Goal: Task Accomplishment & Management: Manage account settings

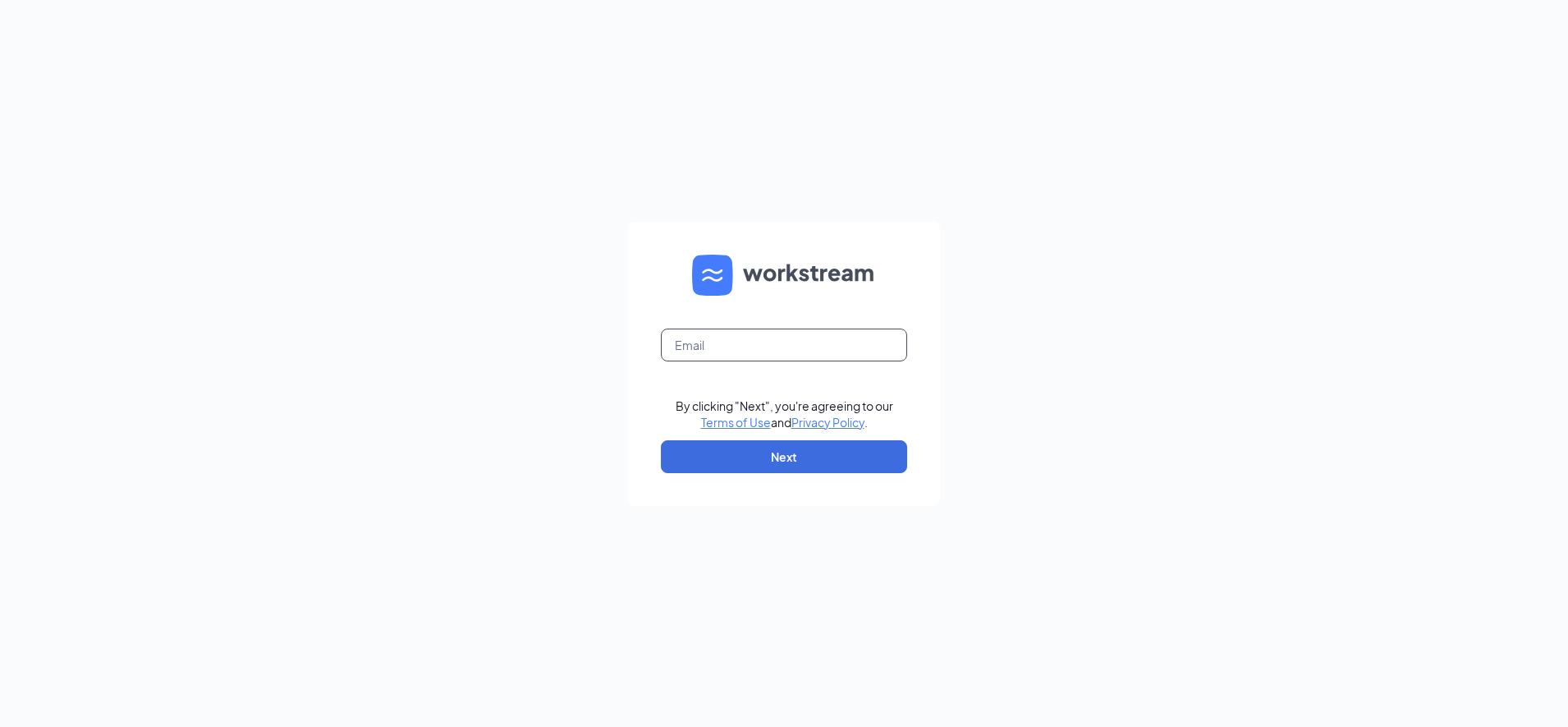
click at [782, 338] on input "text" at bounding box center [784, 345] width 246 height 33
type input "bboehm@bajco.net"
click at [775, 451] on button "Next" at bounding box center [784, 457] width 246 height 33
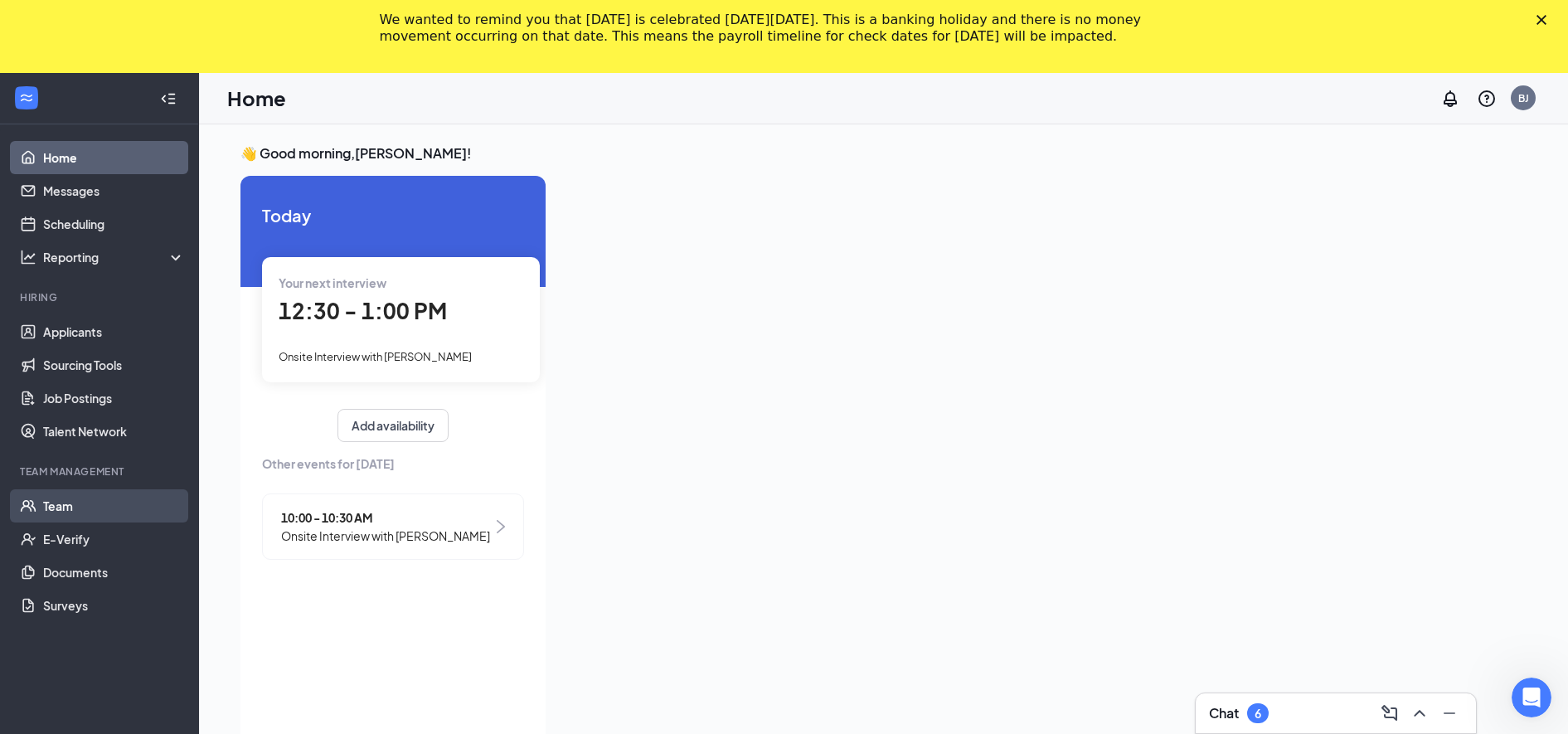
click at [88, 493] on link "Team" at bounding box center [114, 506] width 142 height 33
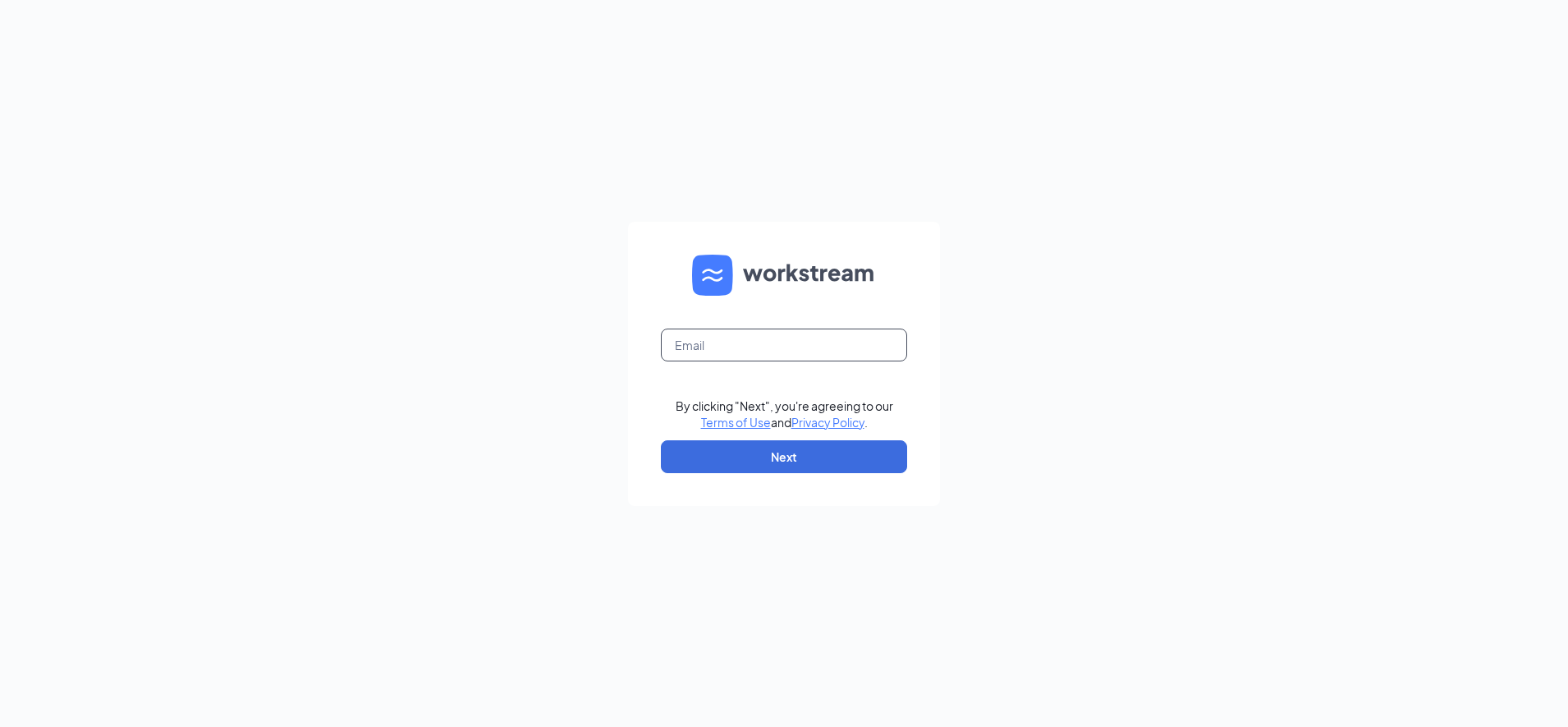
click at [772, 347] on input "text" at bounding box center [784, 345] width 246 height 33
type input "bboehm@bajco.net"
click at [799, 457] on button "Next" at bounding box center [784, 457] width 246 height 33
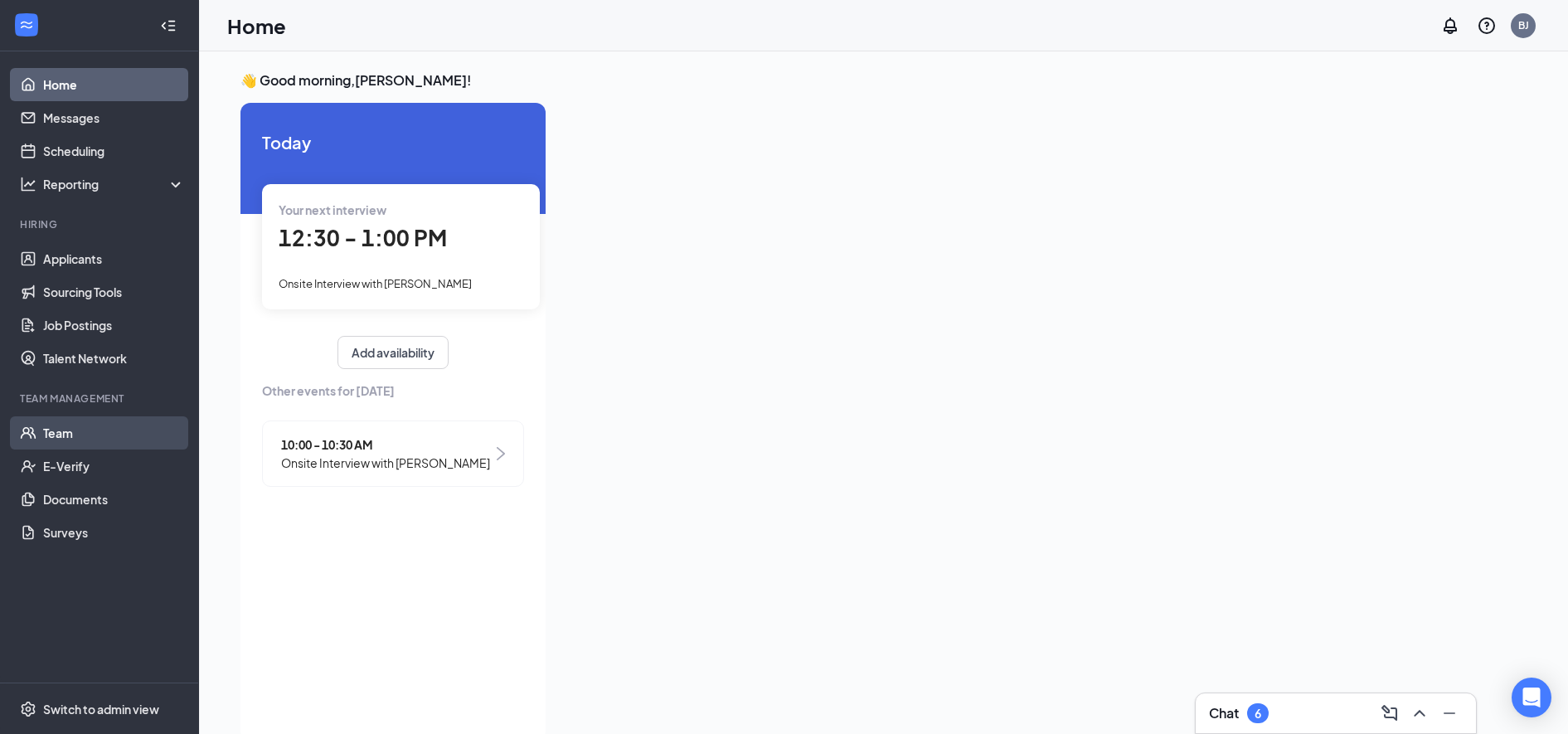
click at [134, 432] on link "Team" at bounding box center [114, 433] width 142 height 33
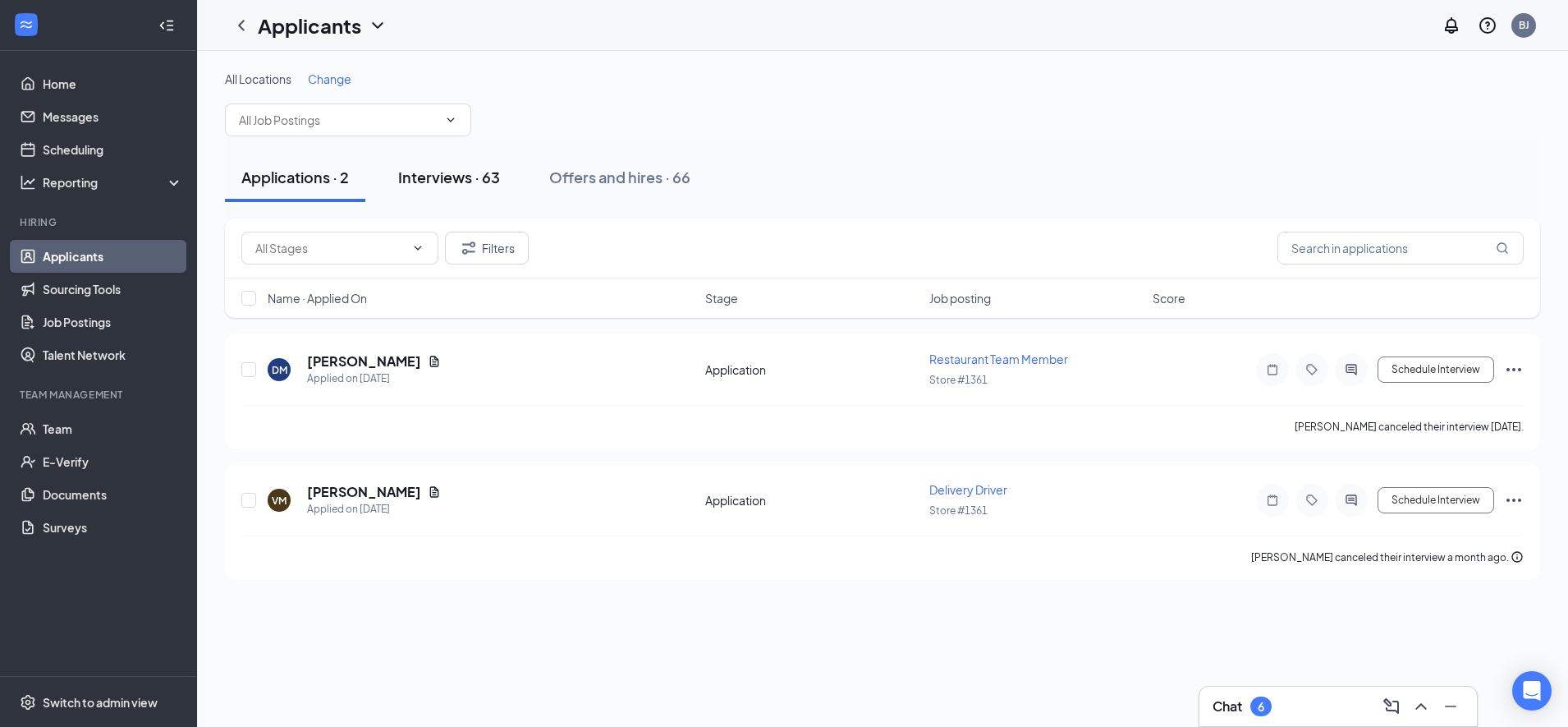
click at [477, 184] on div "Interviews · 63" at bounding box center [449, 177] width 102 height 21
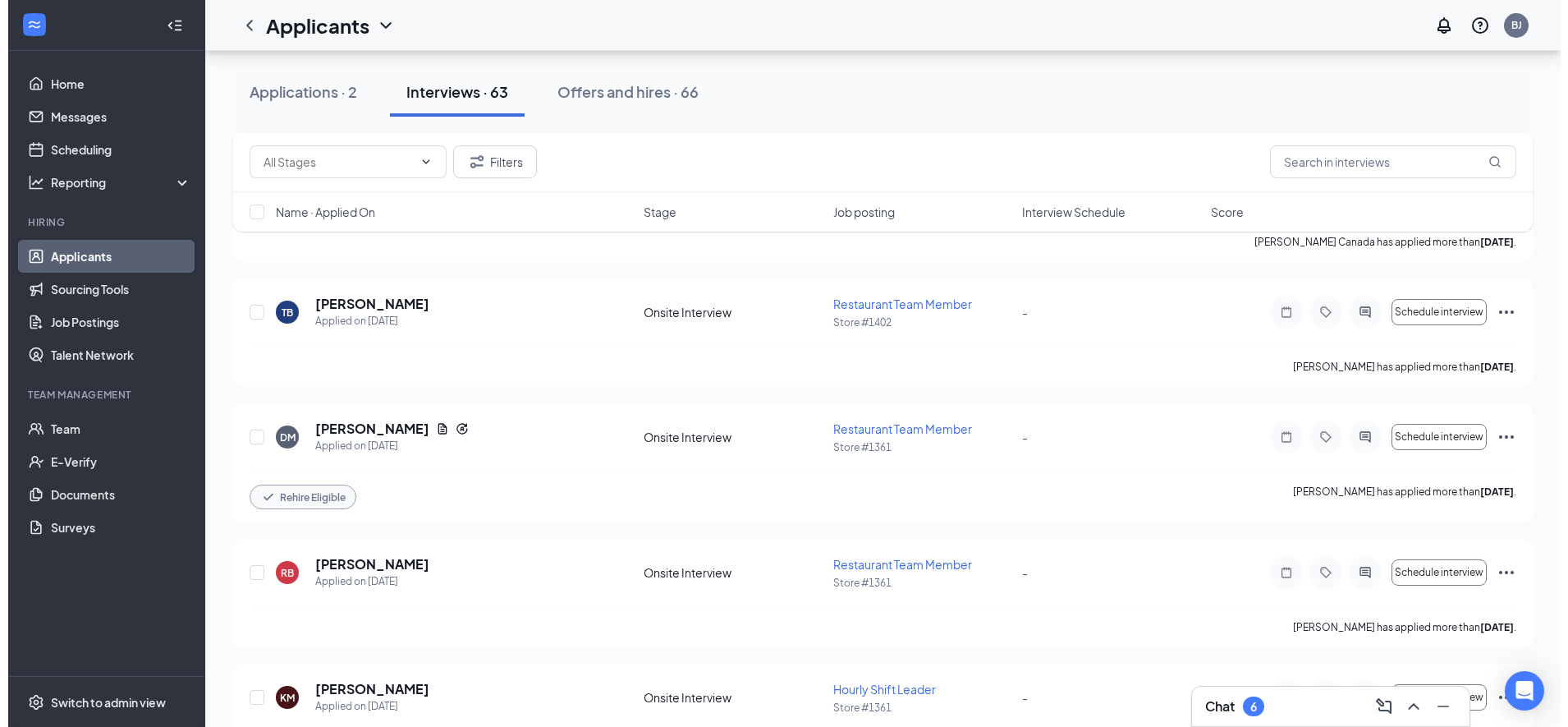
scroll to position [1437, 0]
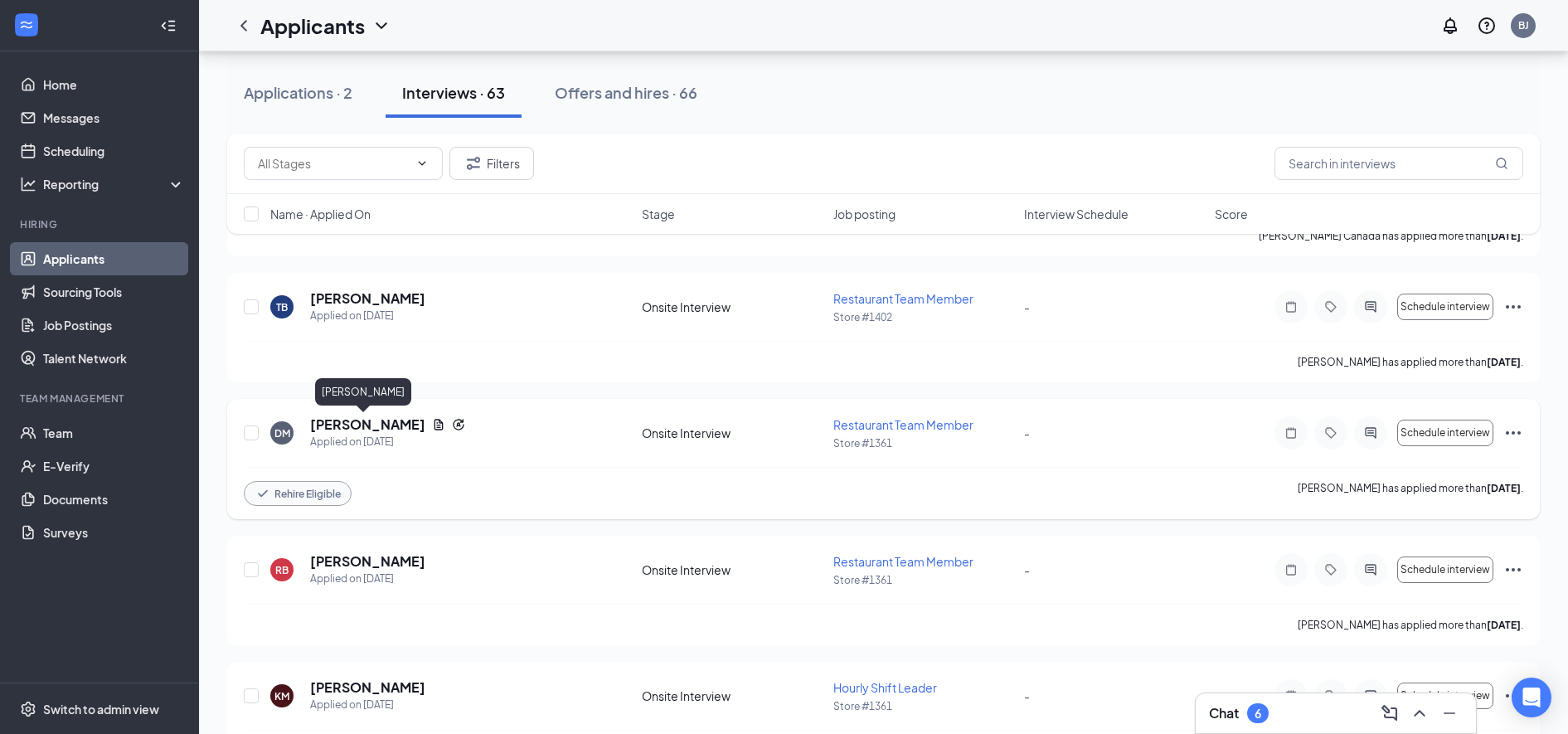
click at [331, 424] on h5 "Damien Meza" at bounding box center [368, 424] width 115 height 18
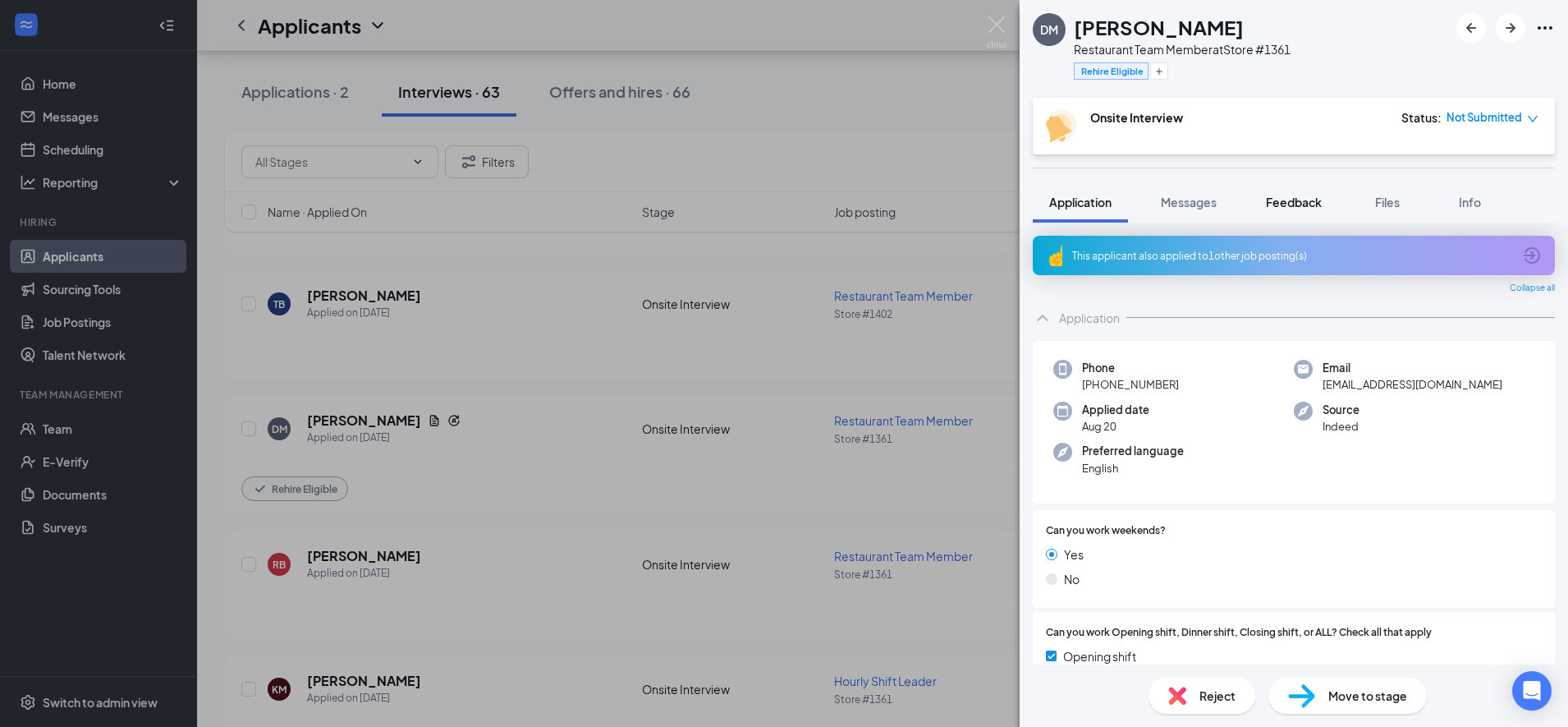
click at [1288, 200] on span "Feedback" at bounding box center [1294, 202] width 56 height 15
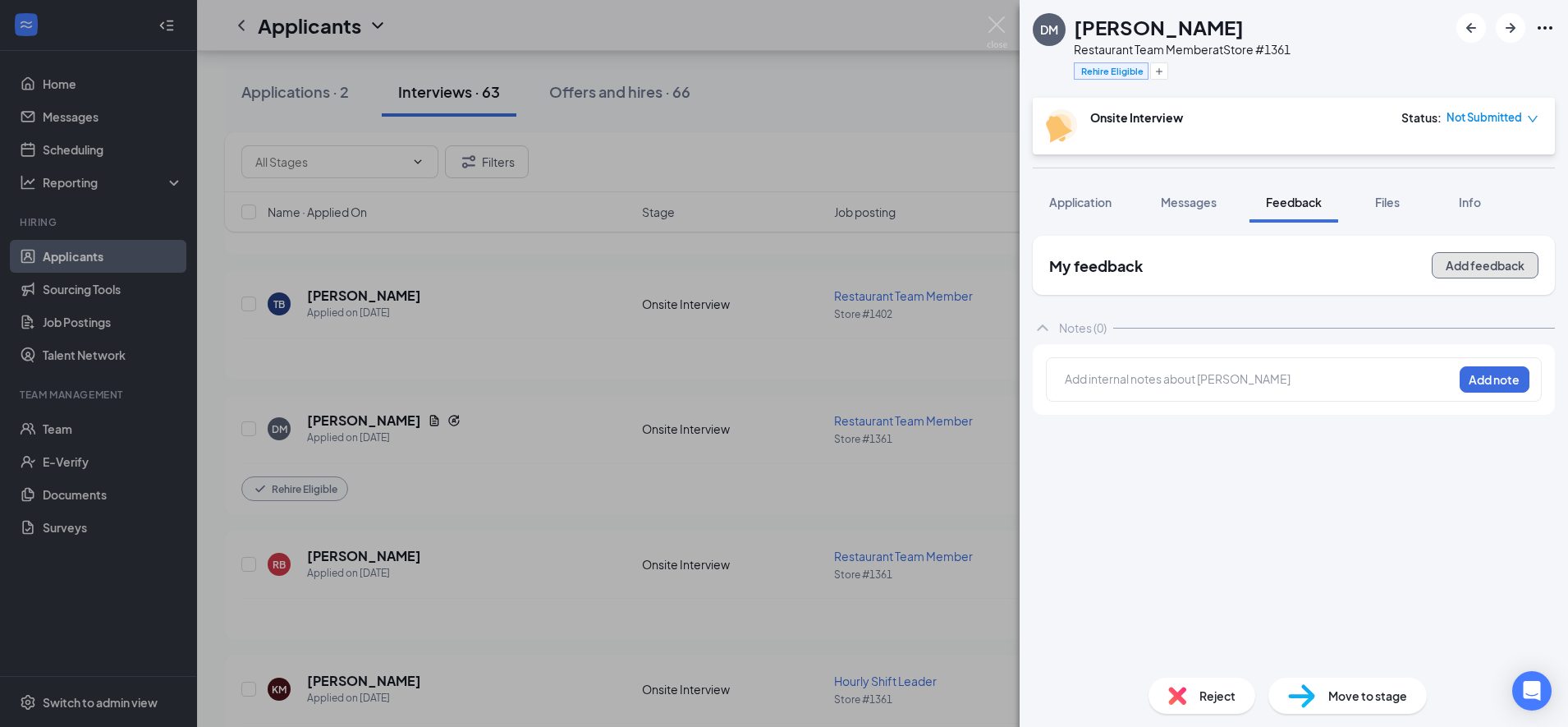
click at [1452, 256] on button "Add feedback" at bounding box center [1485, 265] width 107 height 26
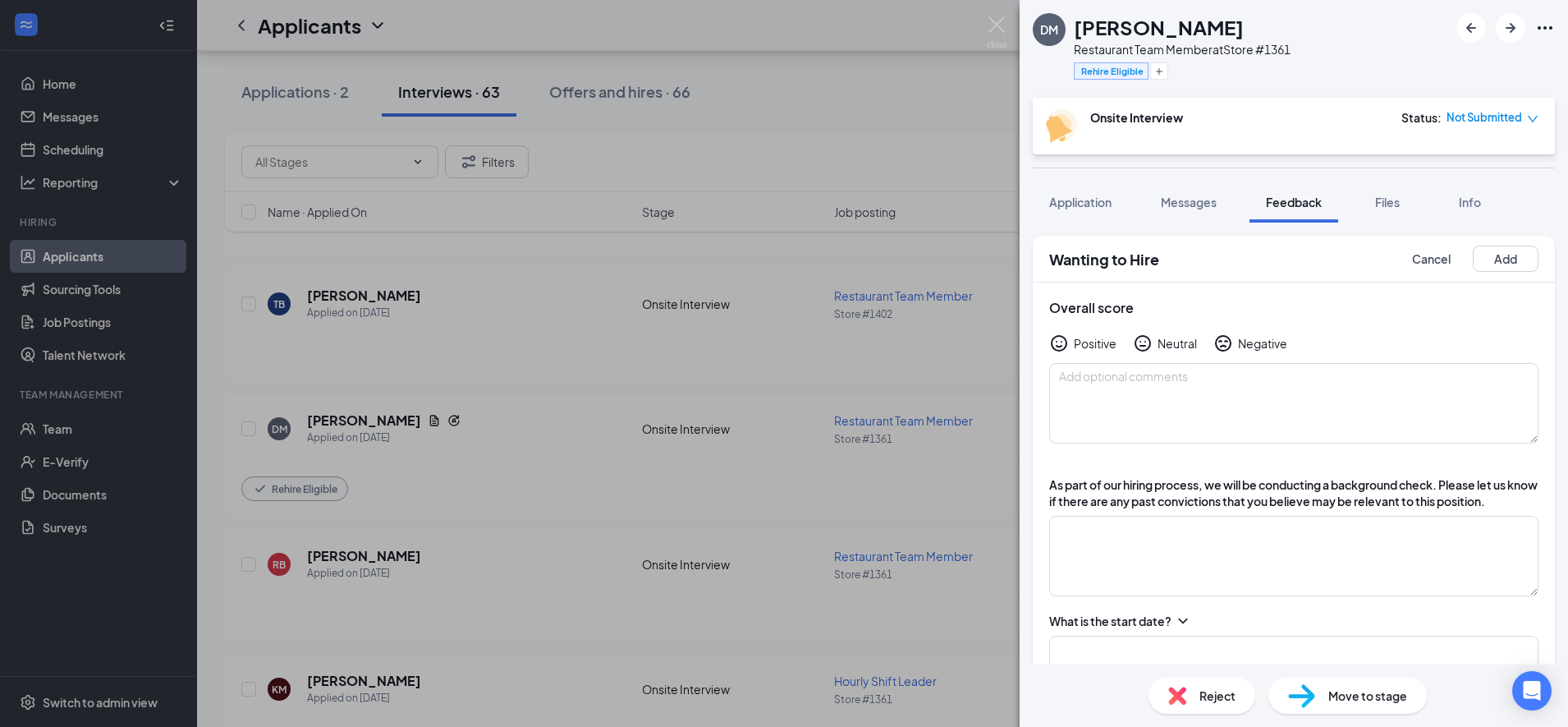
click at [1090, 347] on div "Positive" at bounding box center [1096, 343] width 43 height 17
click at [1083, 385] on textarea at bounding box center [1294, 403] width 490 height 80
type textarea "hired"
click at [1108, 576] on textarea at bounding box center [1294, 555] width 490 height 80
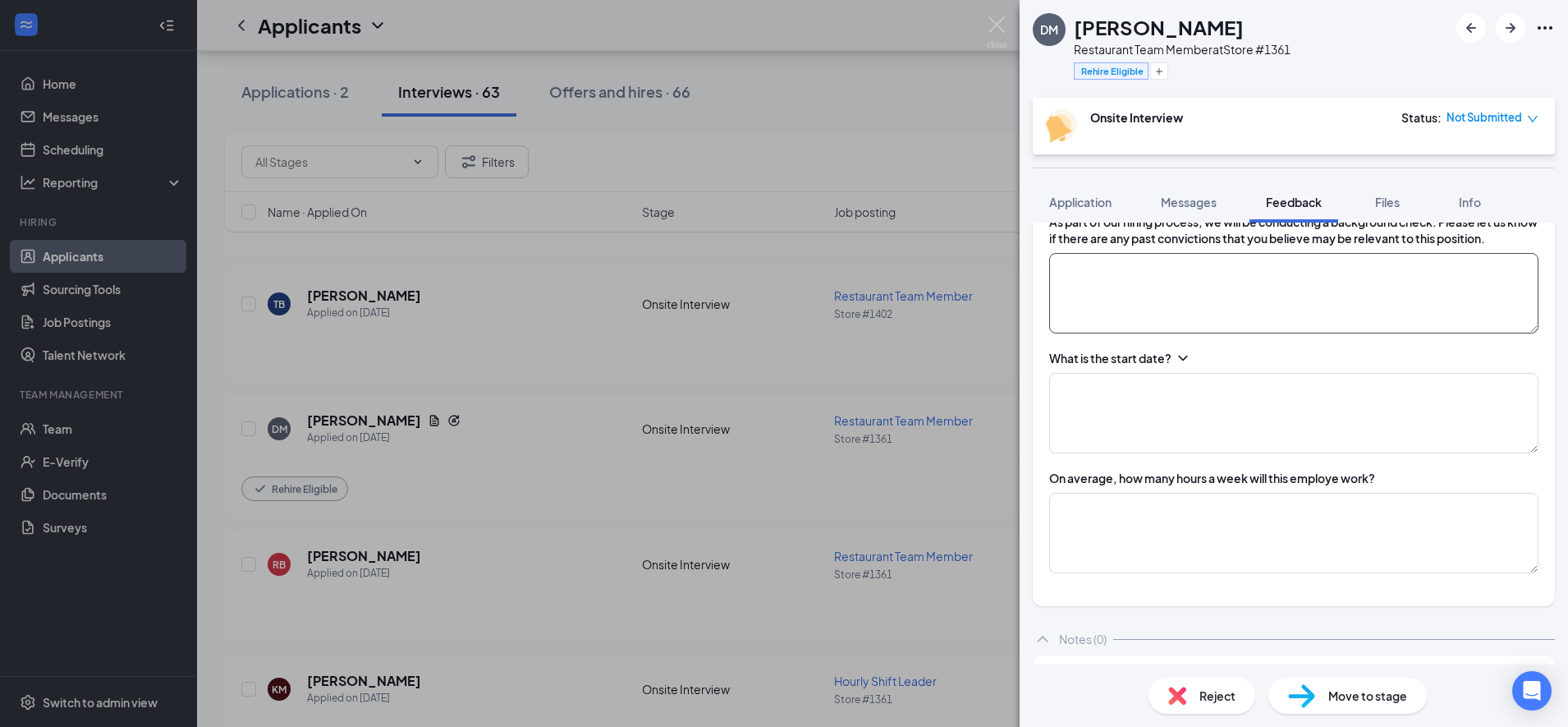
scroll to position [205, 0]
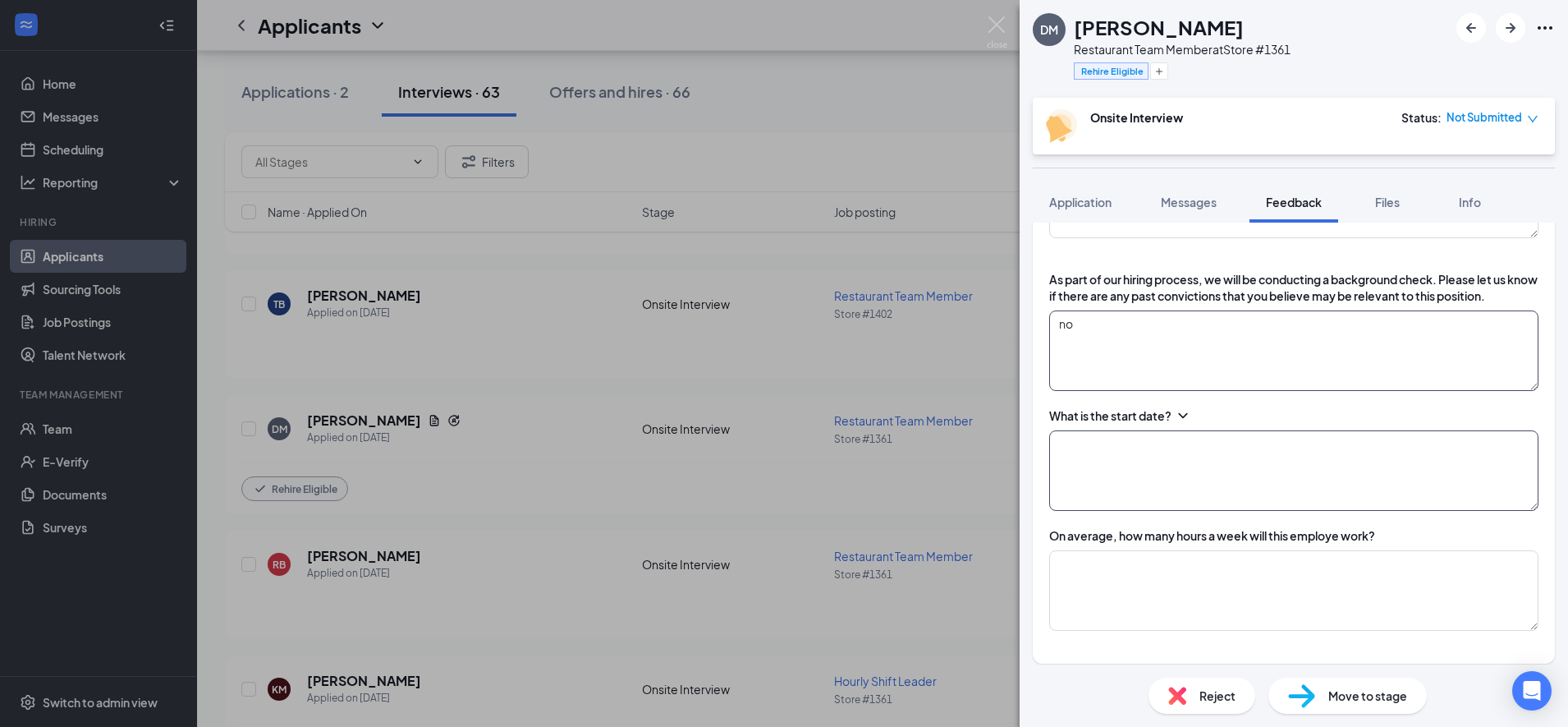
type textarea "no"
click at [1132, 491] on textarea at bounding box center [1294, 470] width 490 height 80
type textarea "08/26/2025"
click at [1188, 623] on textarea at bounding box center [1294, 590] width 490 height 80
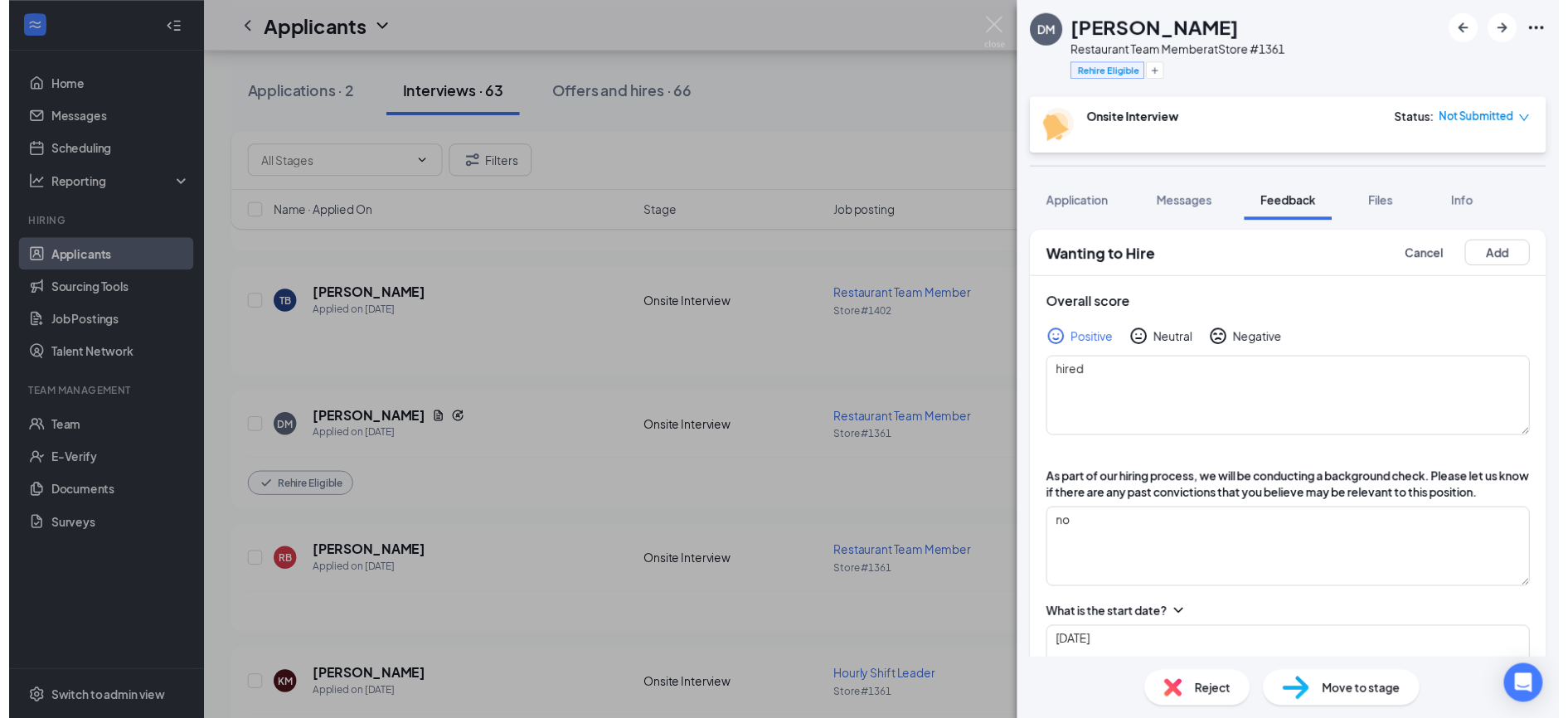
scroll to position [0, 0]
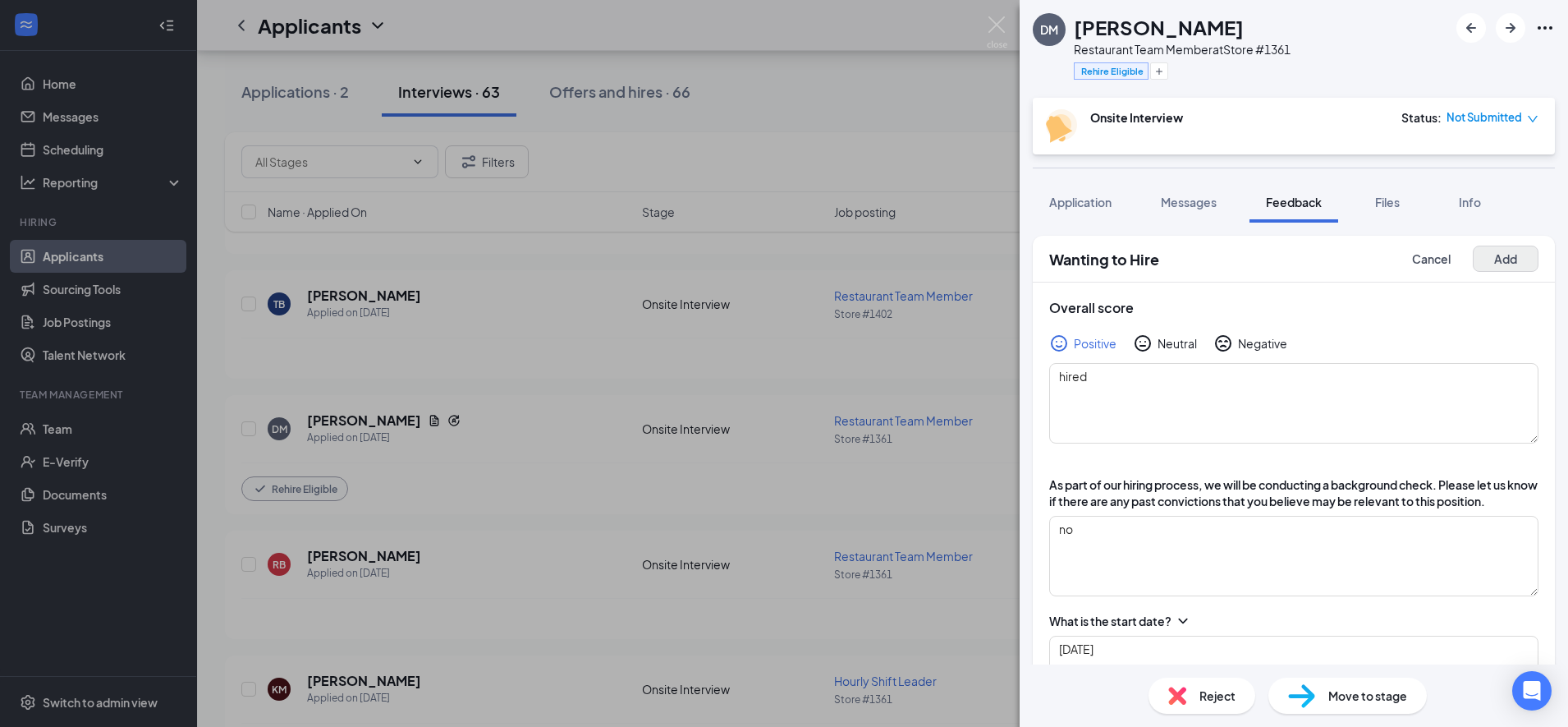
type textarea "30-40"
click at [1483, 256] on button "Add" at bounding box center [1505, 259] width 65 height 26
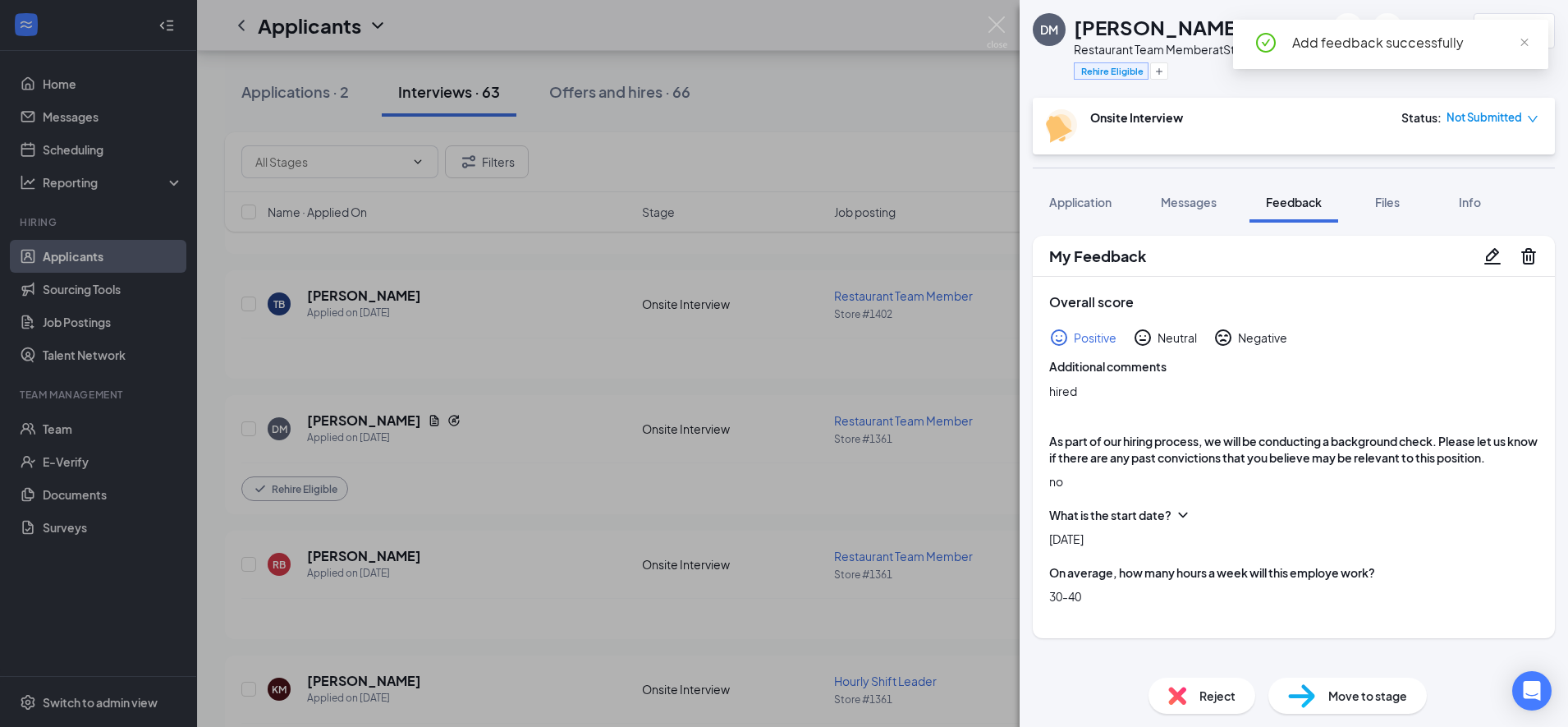
click at [1349, 696] on span "Move to stage" at bounding box center [1367, 696] width 79 height 18
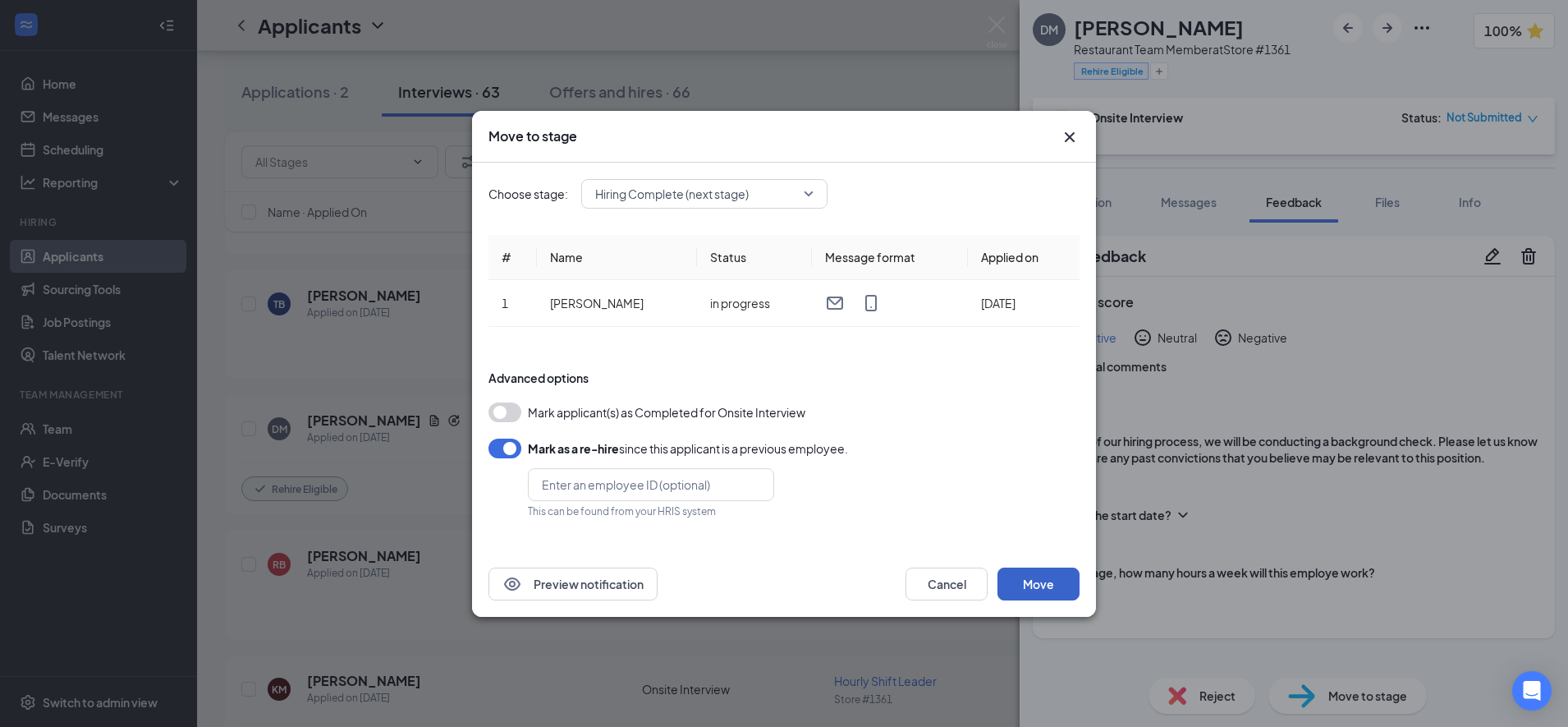
click at [1062, 582] on button "Move" at bounding box center [1038, 584] width 82 height 33
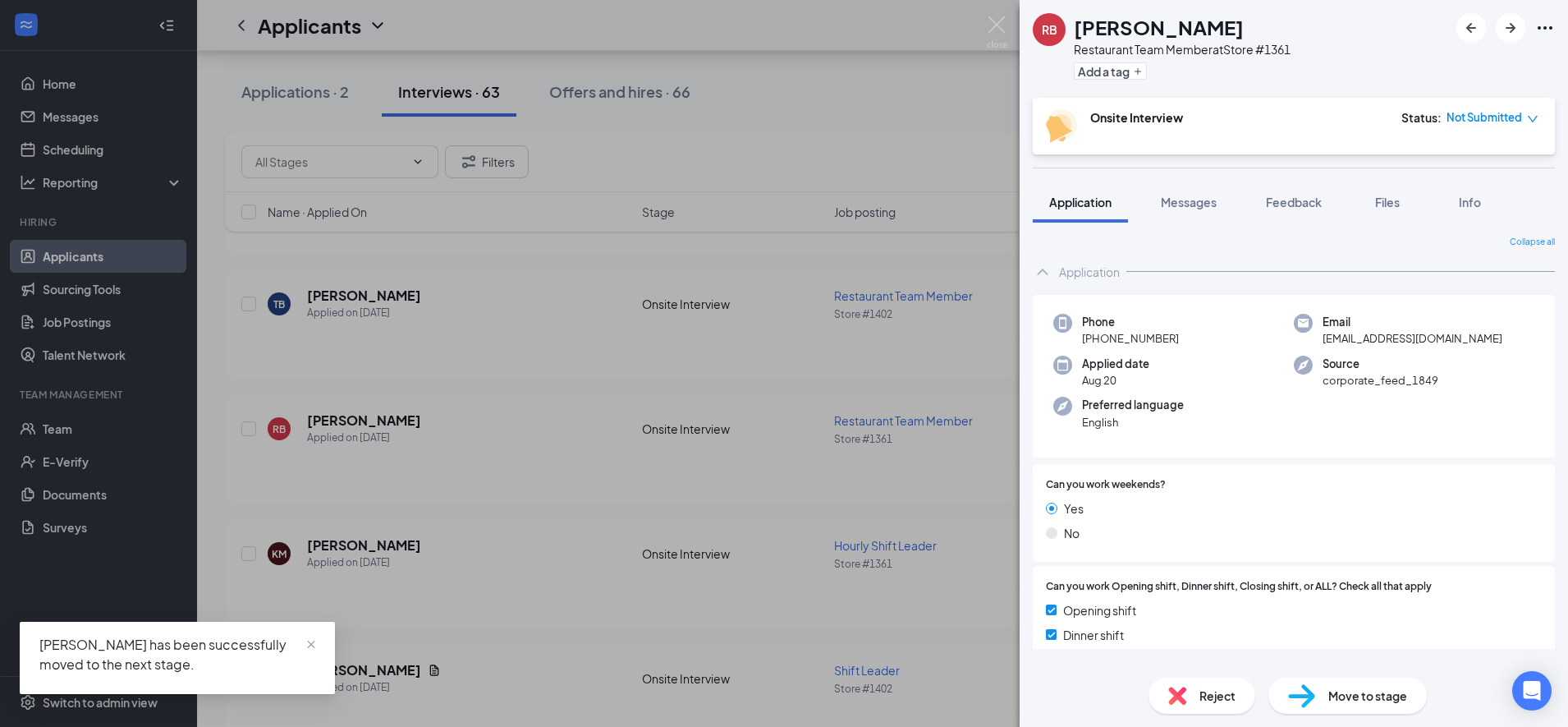
click at [590, 83] on div "RB Roxanne Brock Restaurant Team Member at Store #1361 Add a tag Onsite Intervi…" at bounding box center [784, 363] width 1568 height 727
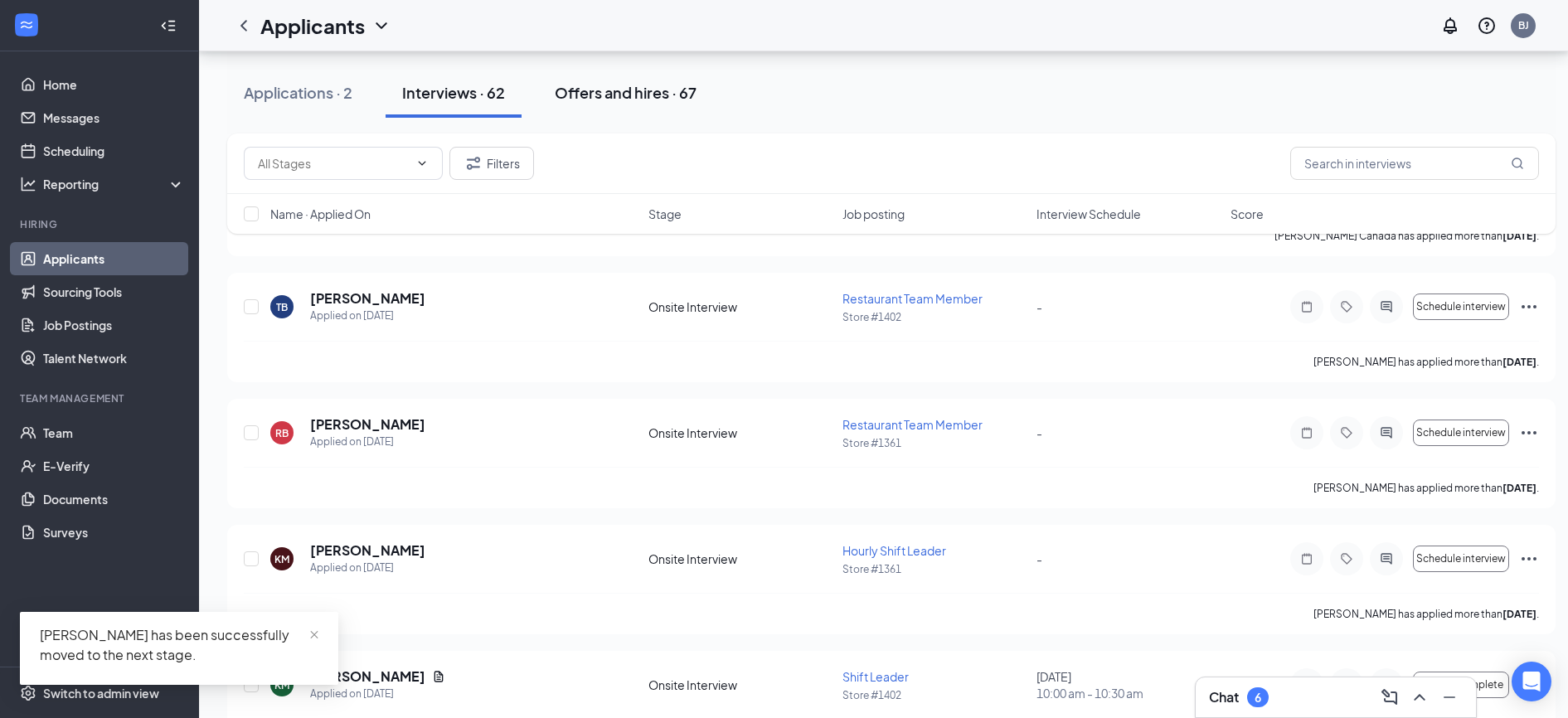
click at [637, 97] on div "Offers and hires · 67" at bounding box center [626, 92] width 142 height 21
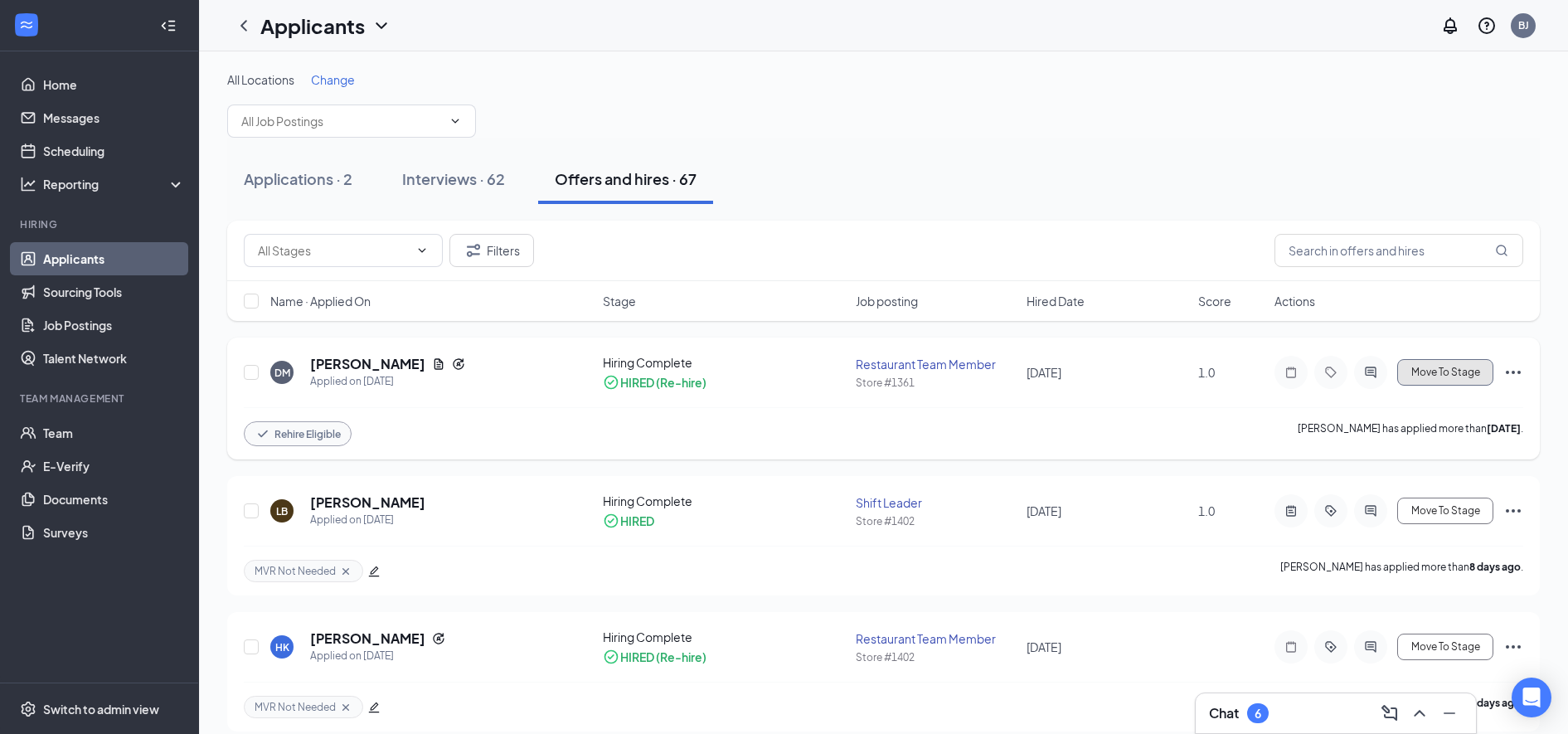
click at [1456, 371] on span "Move To Stage" at bounding box center [1446, 372] width 69 height 12
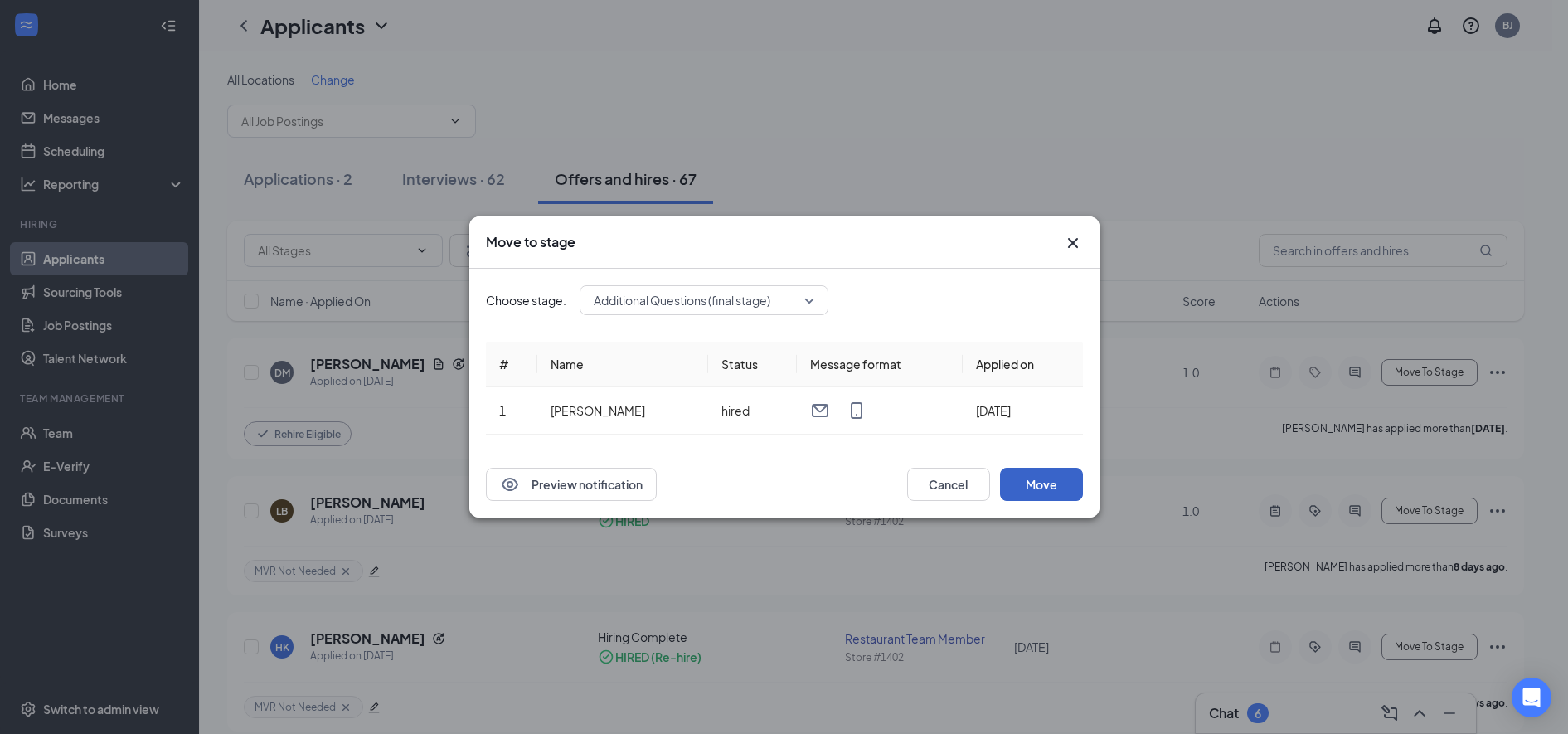
click at [1057, 487] on button "Move" at bounding box center [1041, 484] width 83 height 33
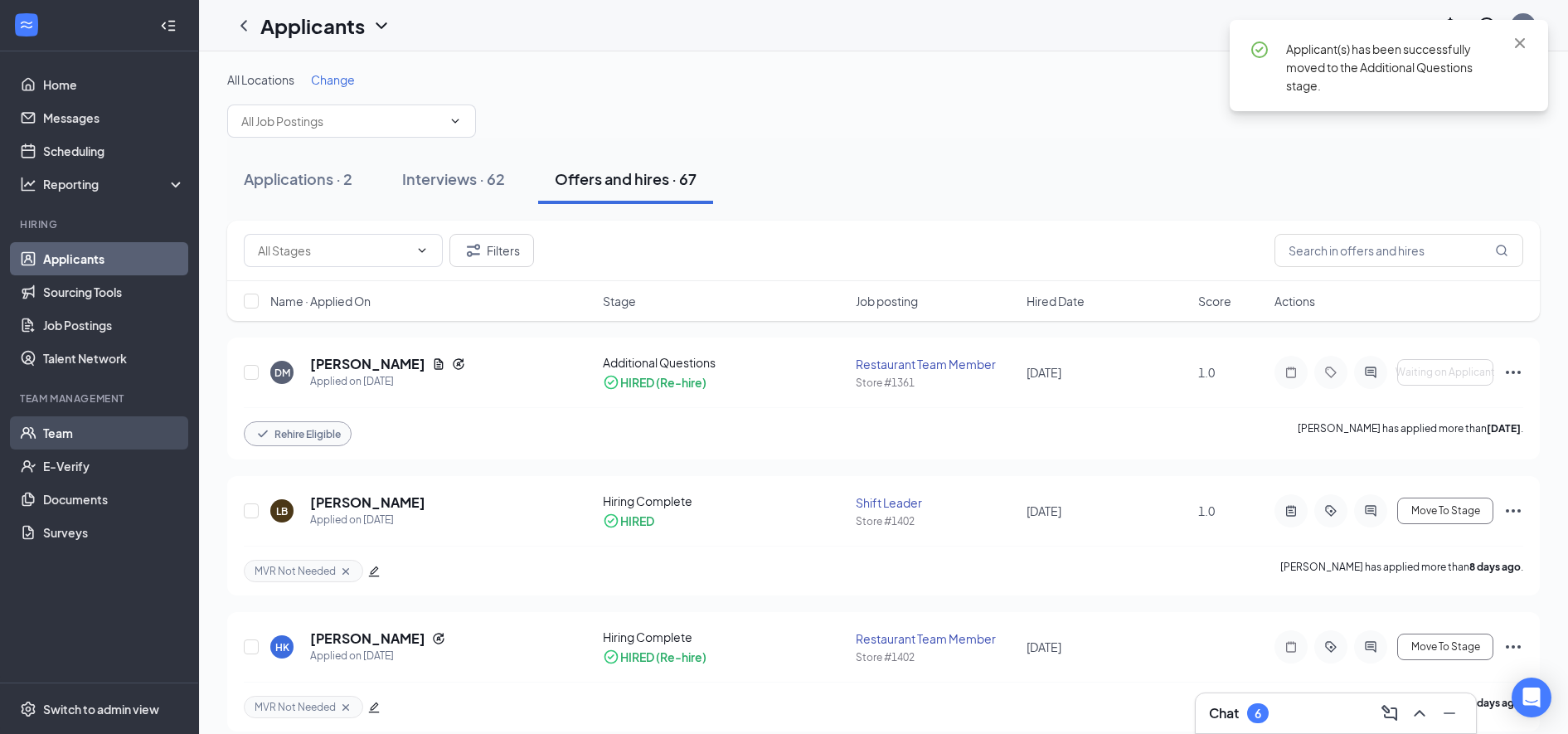
click at [87, 427] on link "Team" at bounding box center [114, 433] width 142 height 33
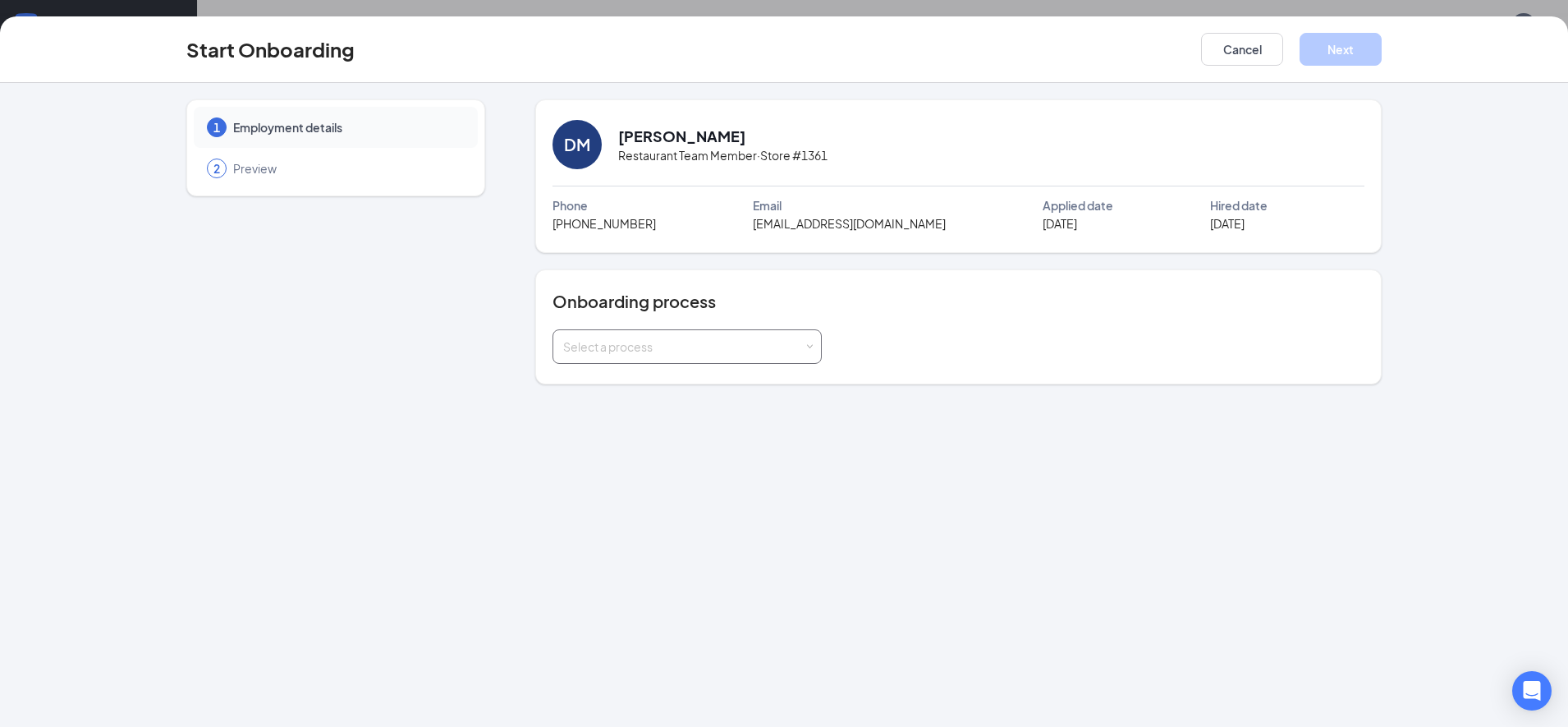
click at [735, 345] on div "Select a process" at bounding box center [683, 347] width 241 height 17
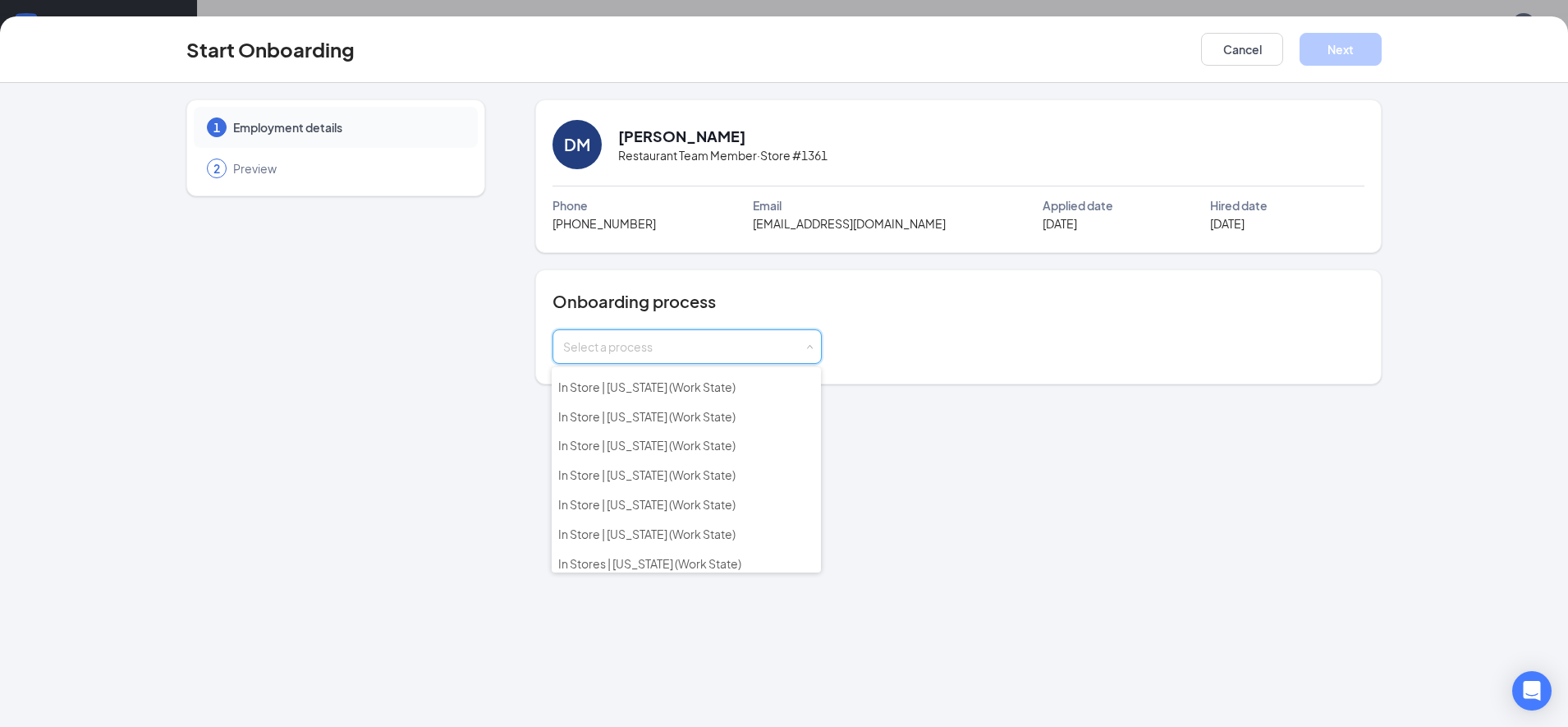
scroll to position [616, 0]
click at [715, 510] on li "In Store | Michigan (Work State)" at bounding box center [686, 502] width 270 height 30
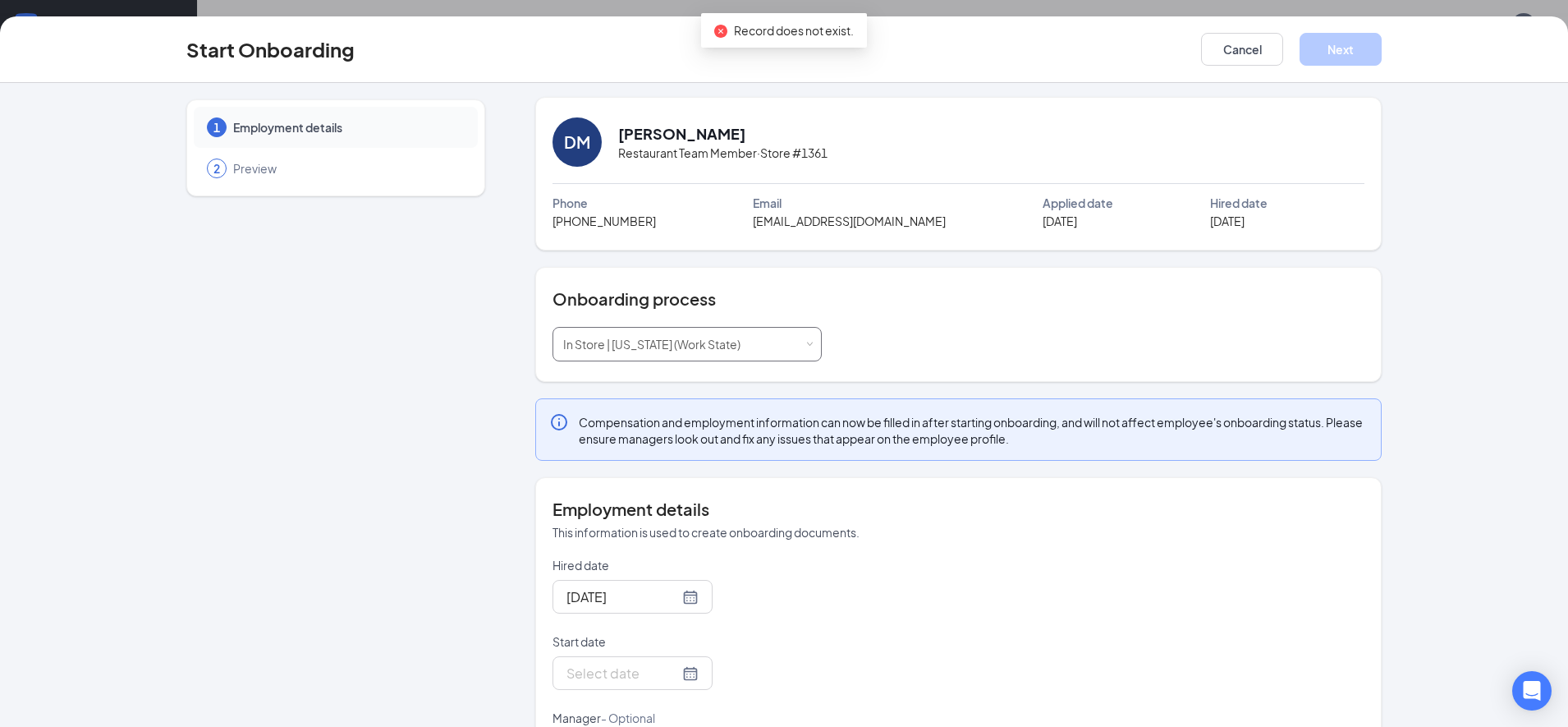
scroll to position [79, 0]
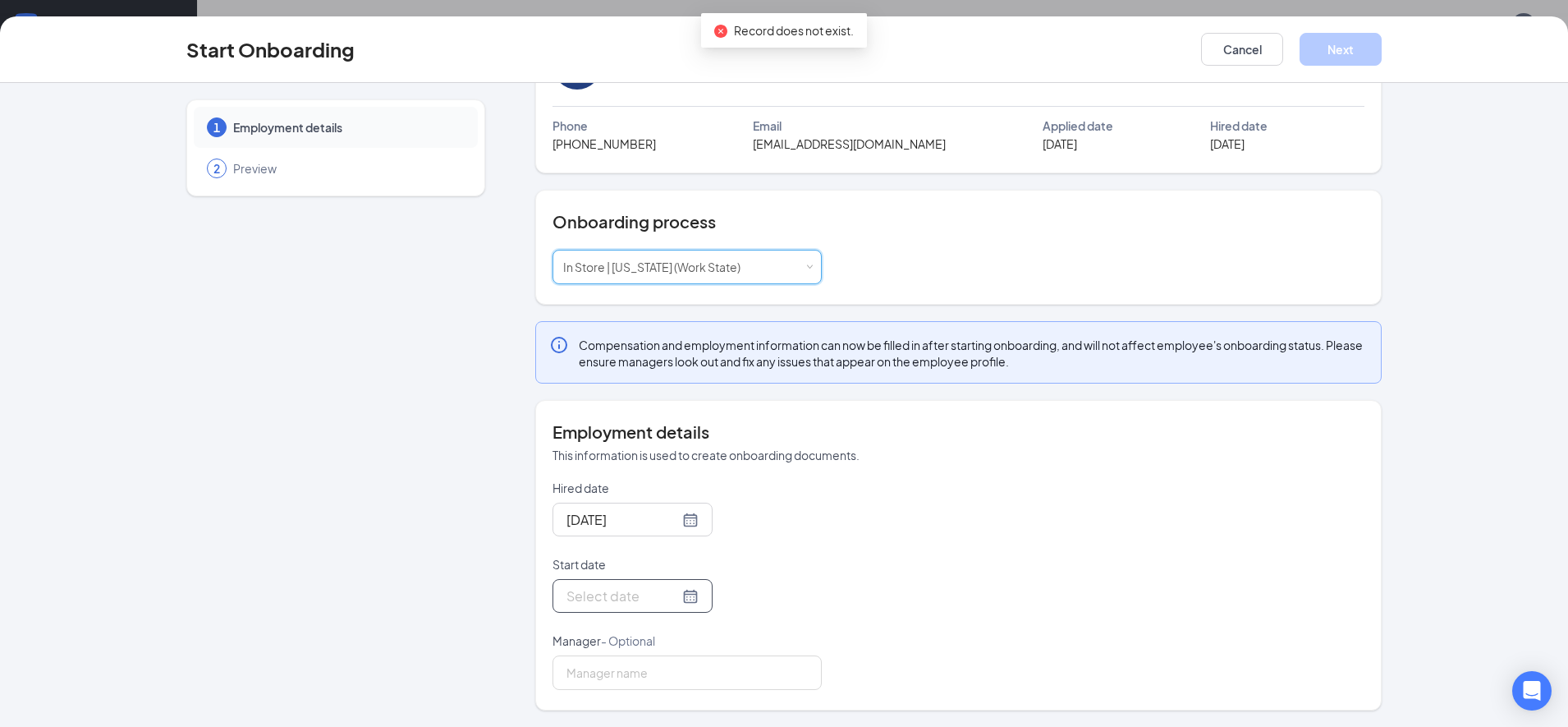
click at [656, 597] on input "Start date" at bounding box center [623, 595] width 112 height 21
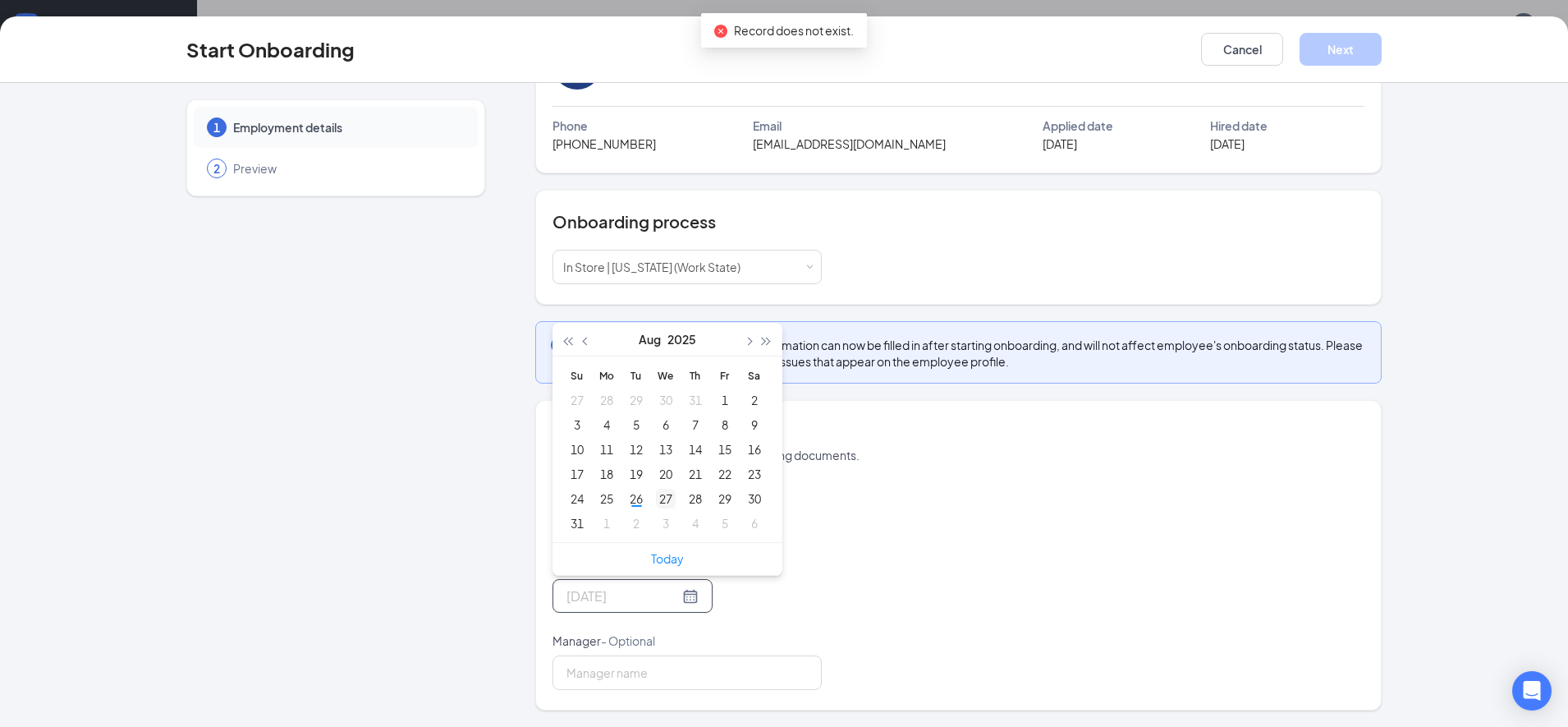
type input "Aug 27, 2025"
click at [651, 502] on td "27" at bounding box center [666, 499] width 30 height 25
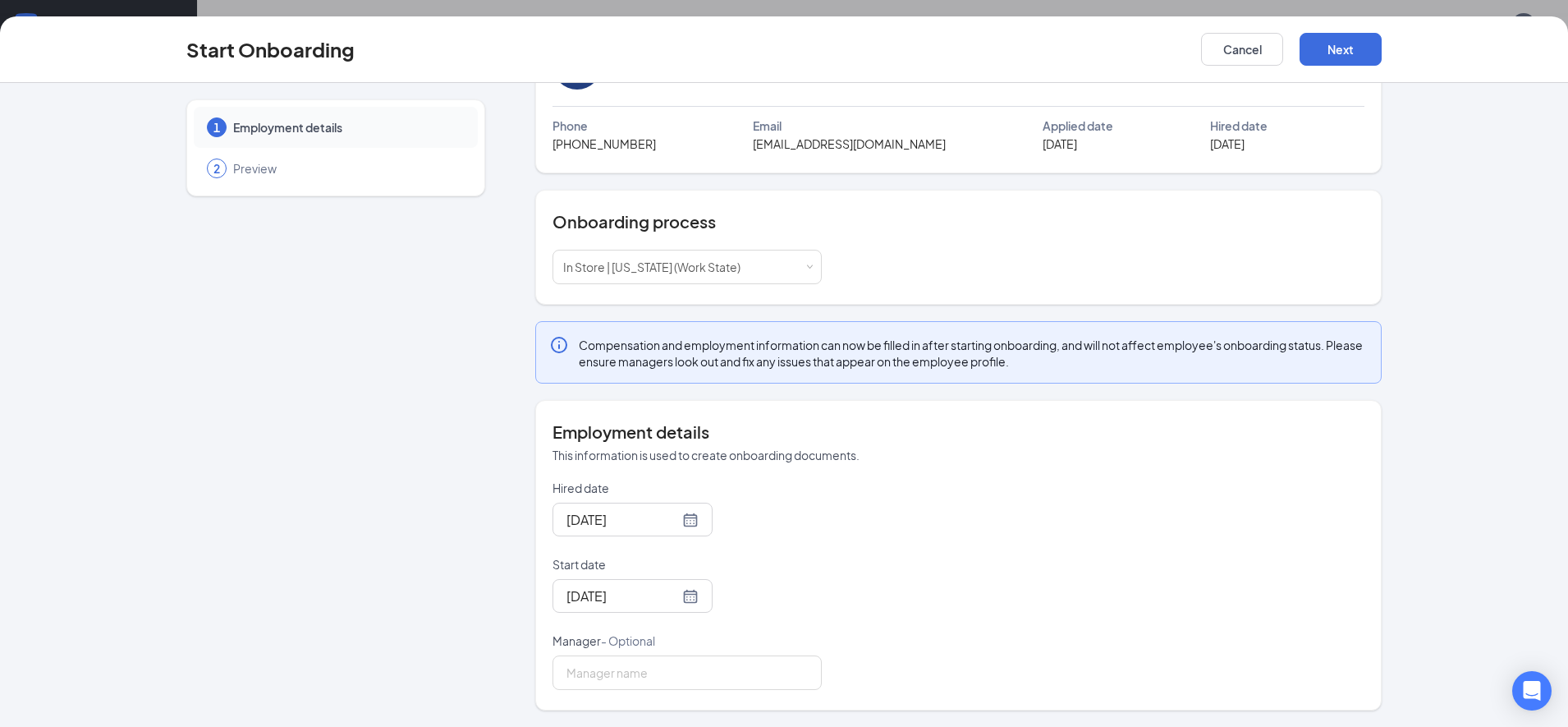
click at [832, 618] on div "Hired date Aug 26, 2025 Start date Aug 27, 2025 Aug 2025 Su Mo Tu We Th Fr Sa 2…" at bounding box center [958, 585] width 812 height 210
click at [1356, 38] on button "Next" at bounding box center [1341, 50] width 82 height 33
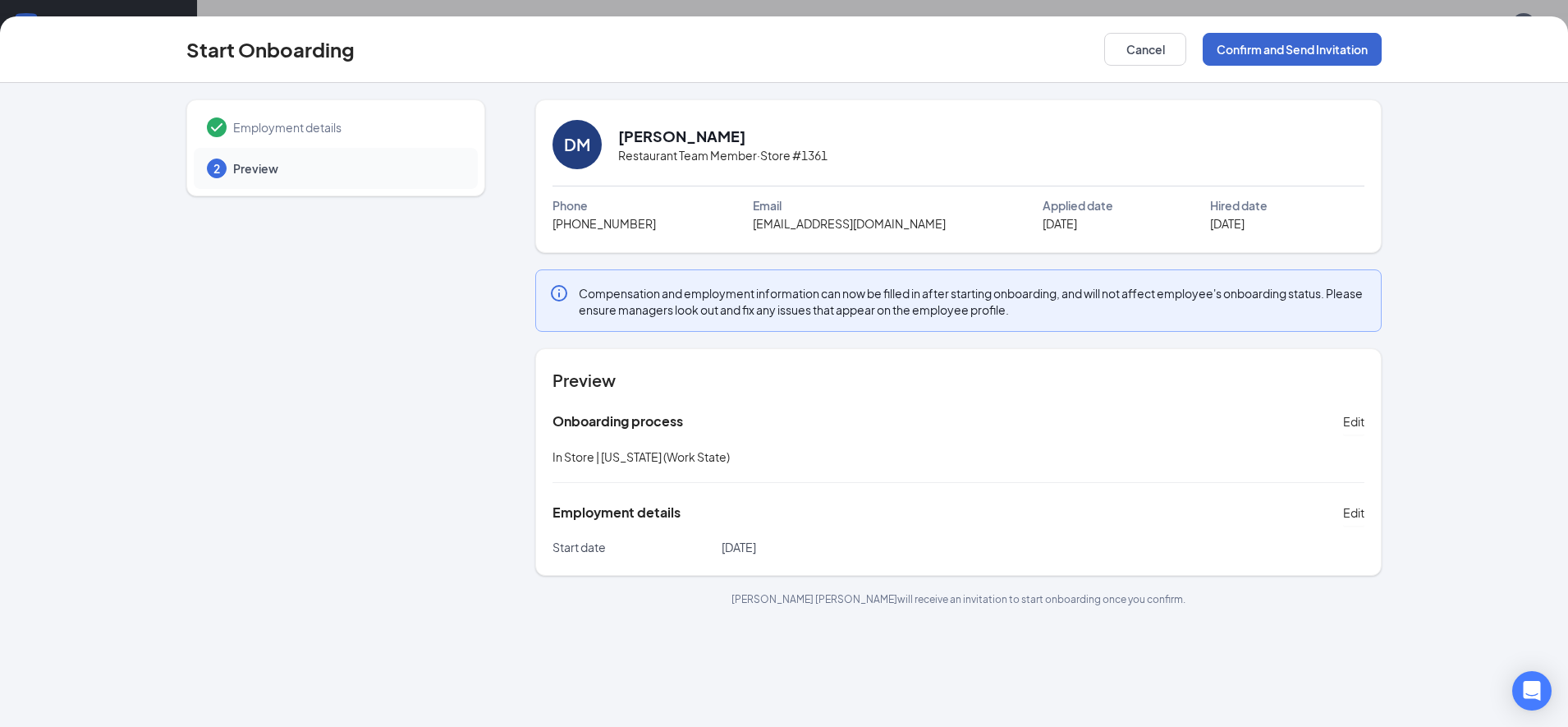
scroll to position [0, 0]
click at [1287, 48] on button "Confirm and Send Invitation" at bounding box center [1293, 50] width 179 height 33
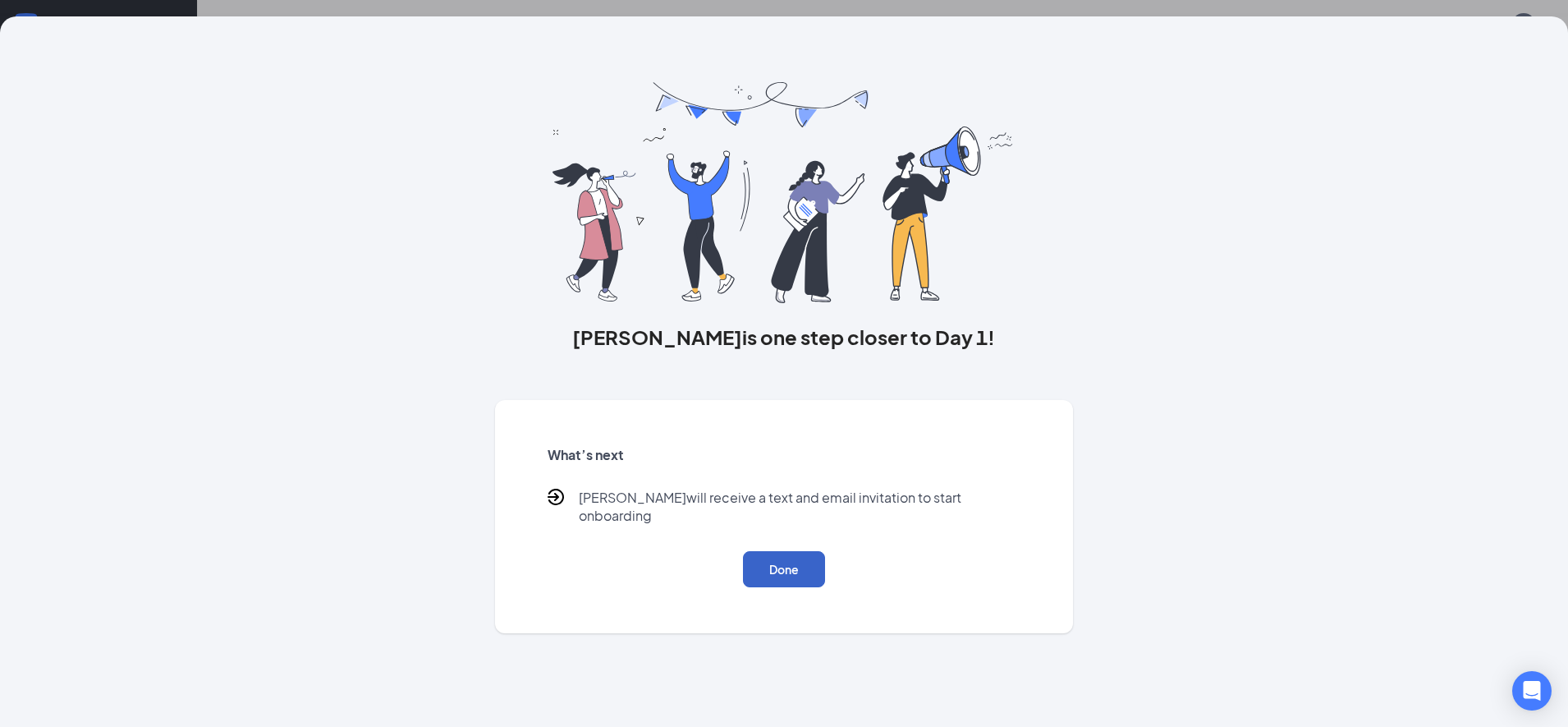
click at [777, 551] on button "Done" at bounding box center [784, 569] width 82 height 36
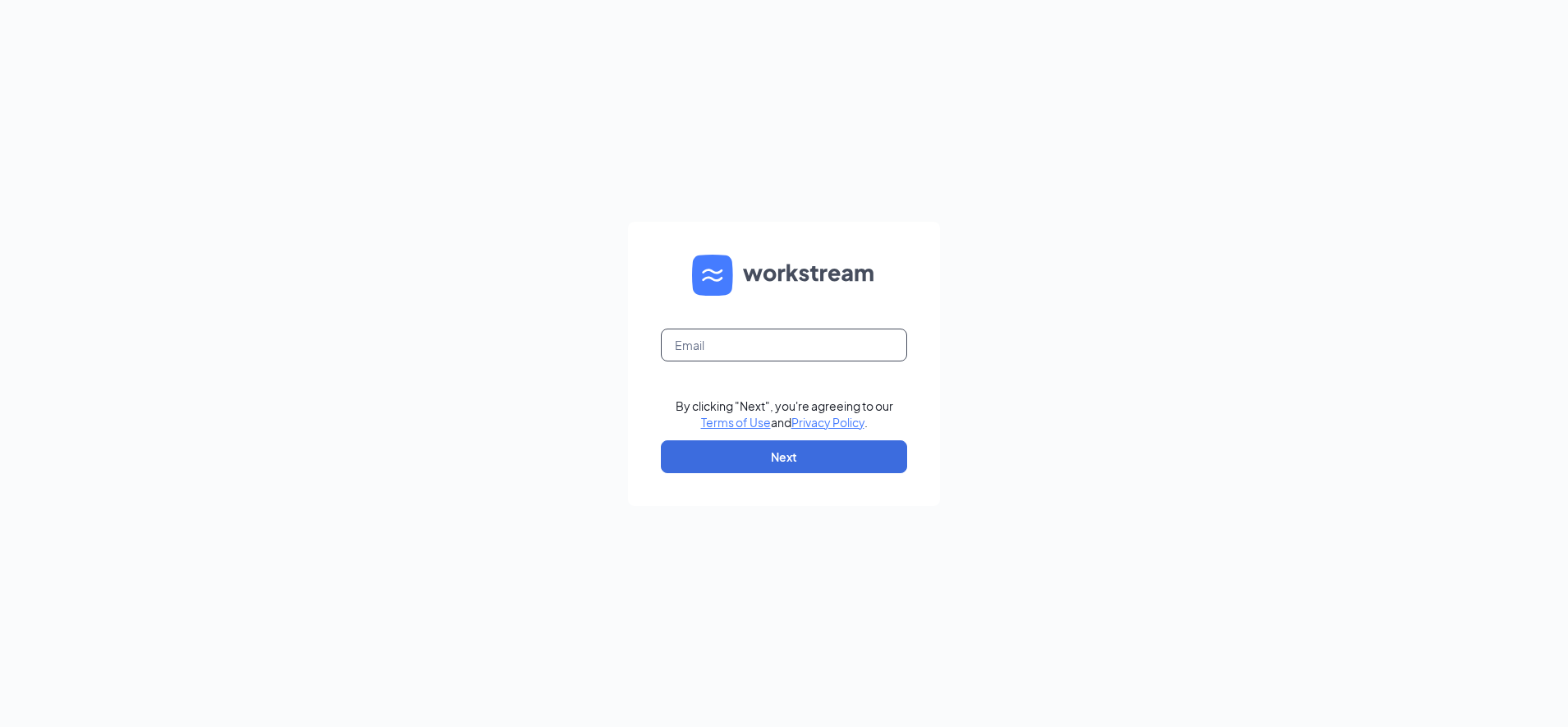
click at [745, 346] on input "text" at bounding box center [784, 345] width 246 height 33
type input "bboehm@bajco.net"
click at [765, 457] on button "Next" at bounding box center [784, 457] width 246 height 33
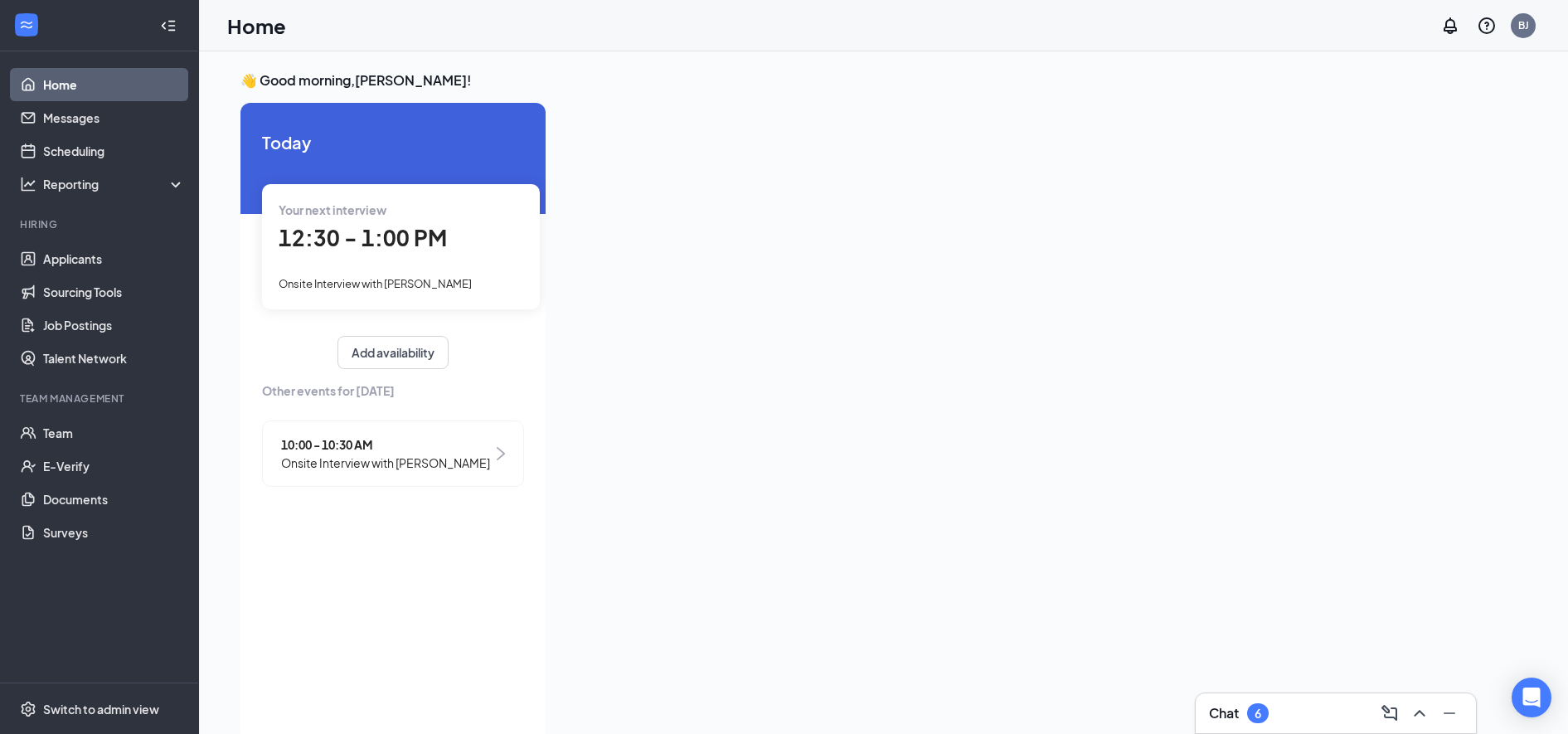
click at [381, 271] on div "Your next interview 12:30 - 1:00 PM Onsite Interview with [PERSON_NAME]" at bounding box center [401, 246] width 278 height 124
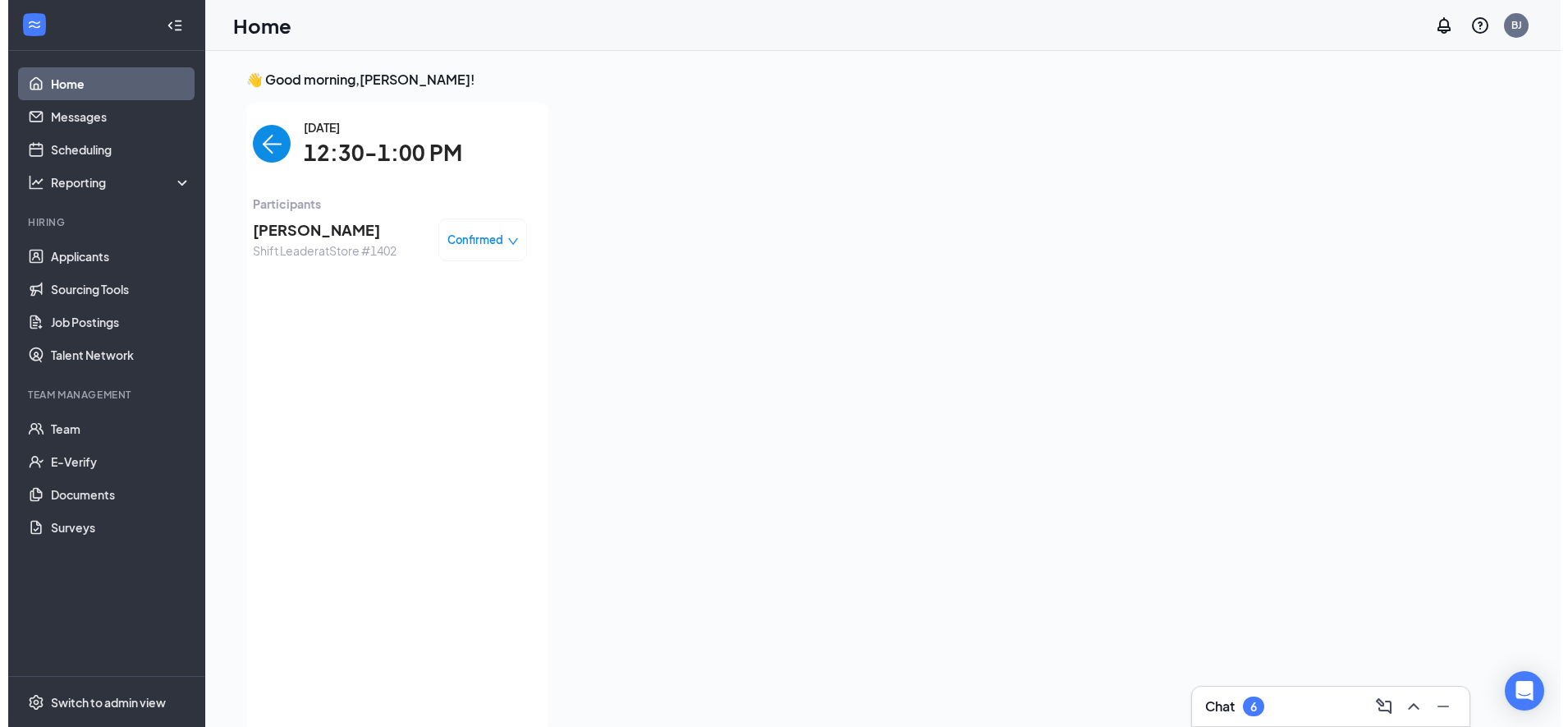
scroll to position [7, 0]
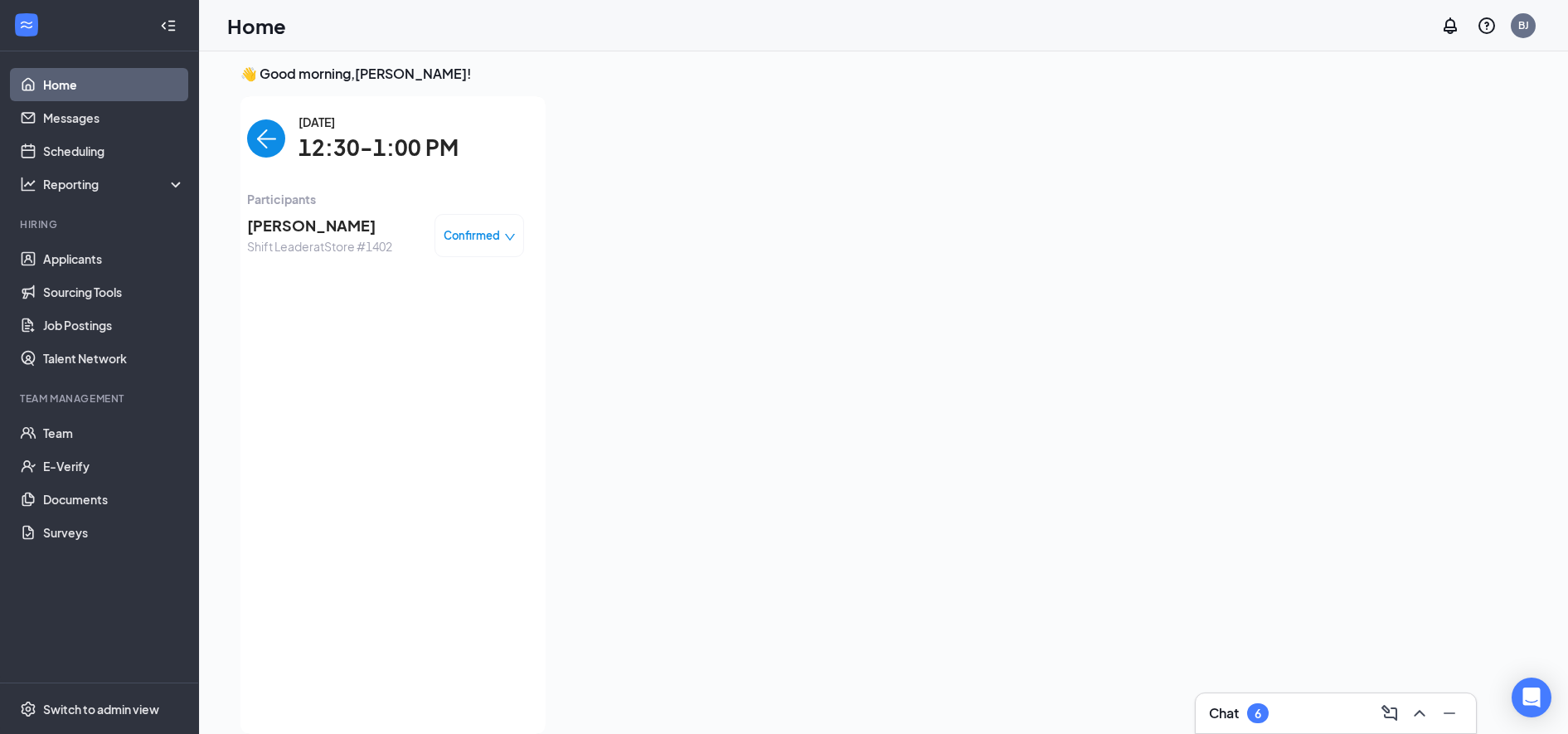
click at [275, 220] on span "[PERSON_NAME]" at bounding box center [320, 225] width 145 height 23
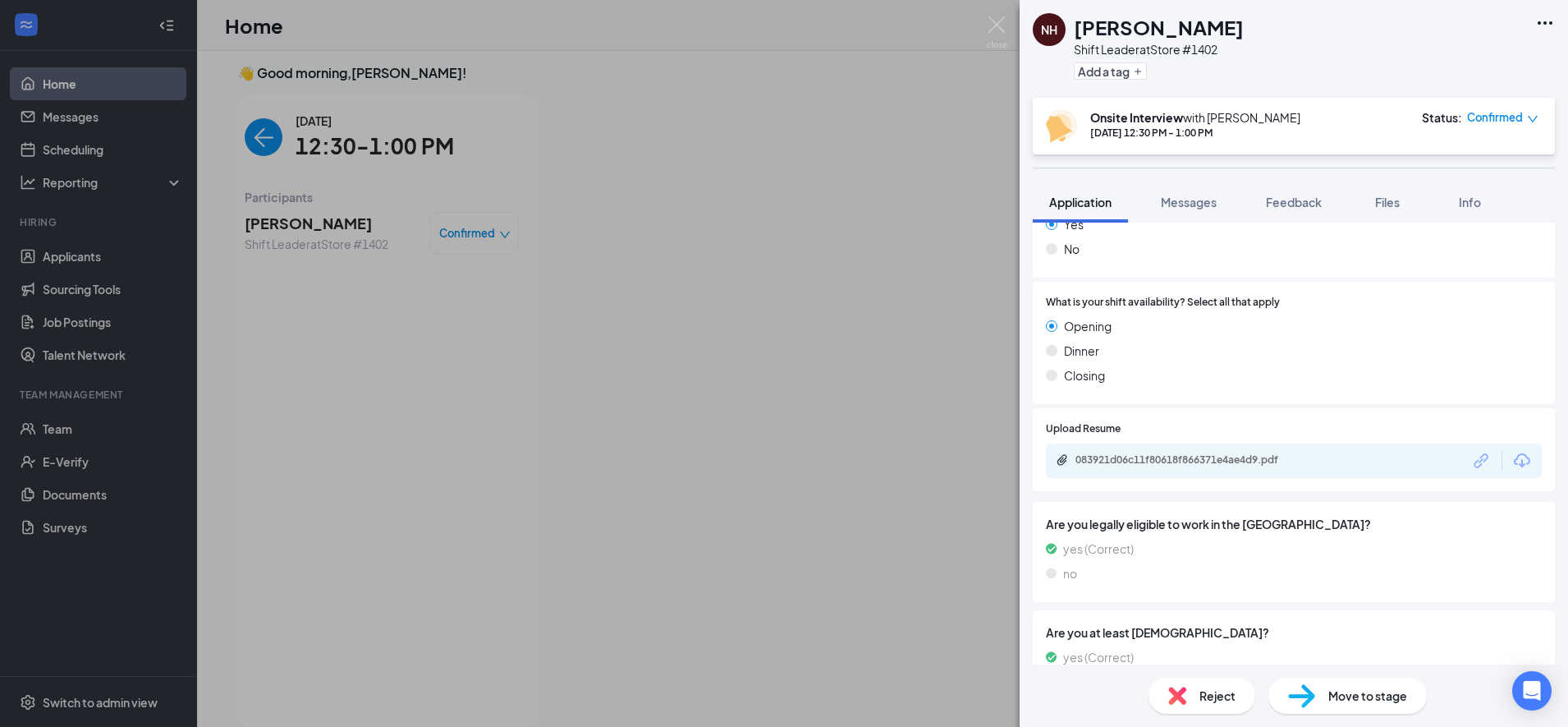
scroll to position [719, 0]
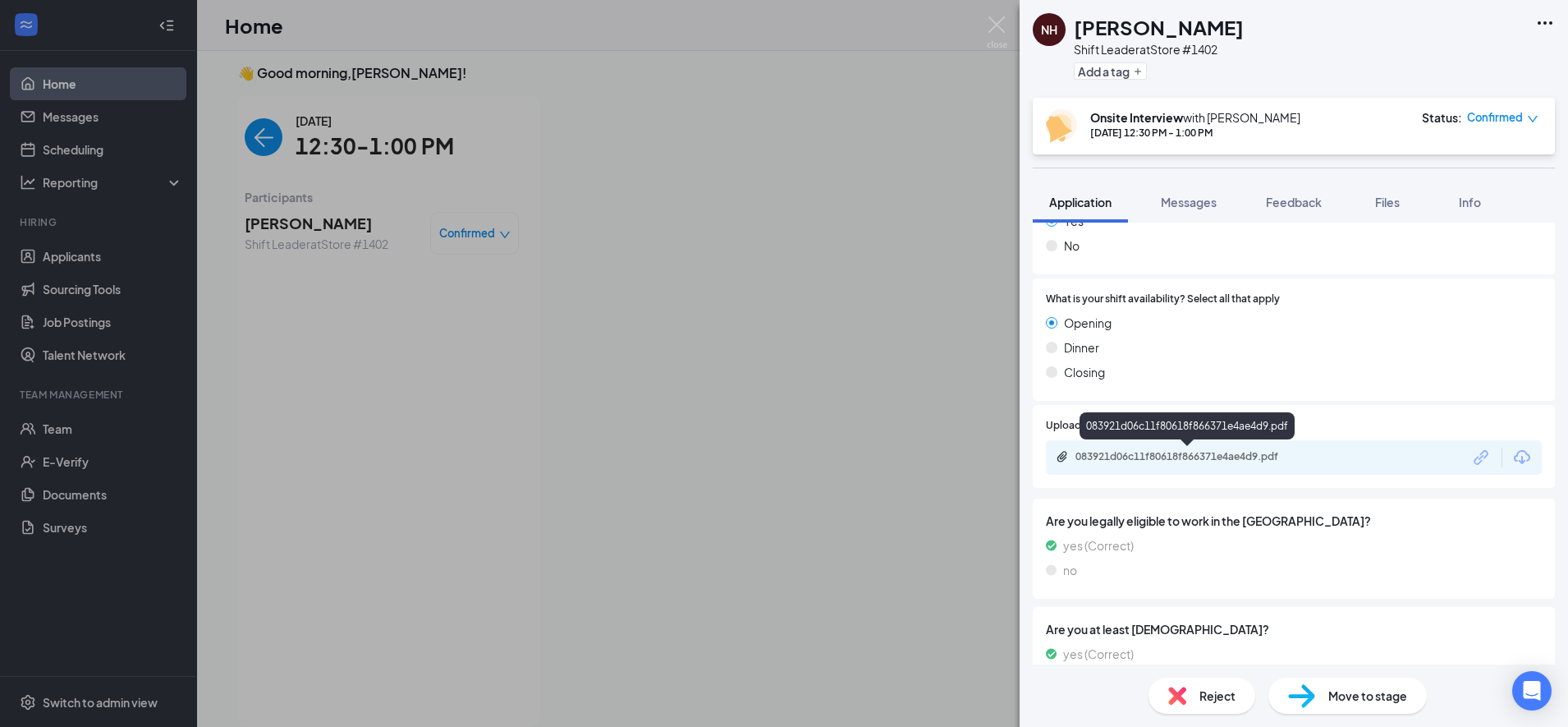
click at [1217, 458] on div "083921d06c11f80618f866371e4ae4d9.pdf" at bounding box center [1191, 457] width 230 height 13
